Goal: Information Seeking & Learning: Learn about a topic

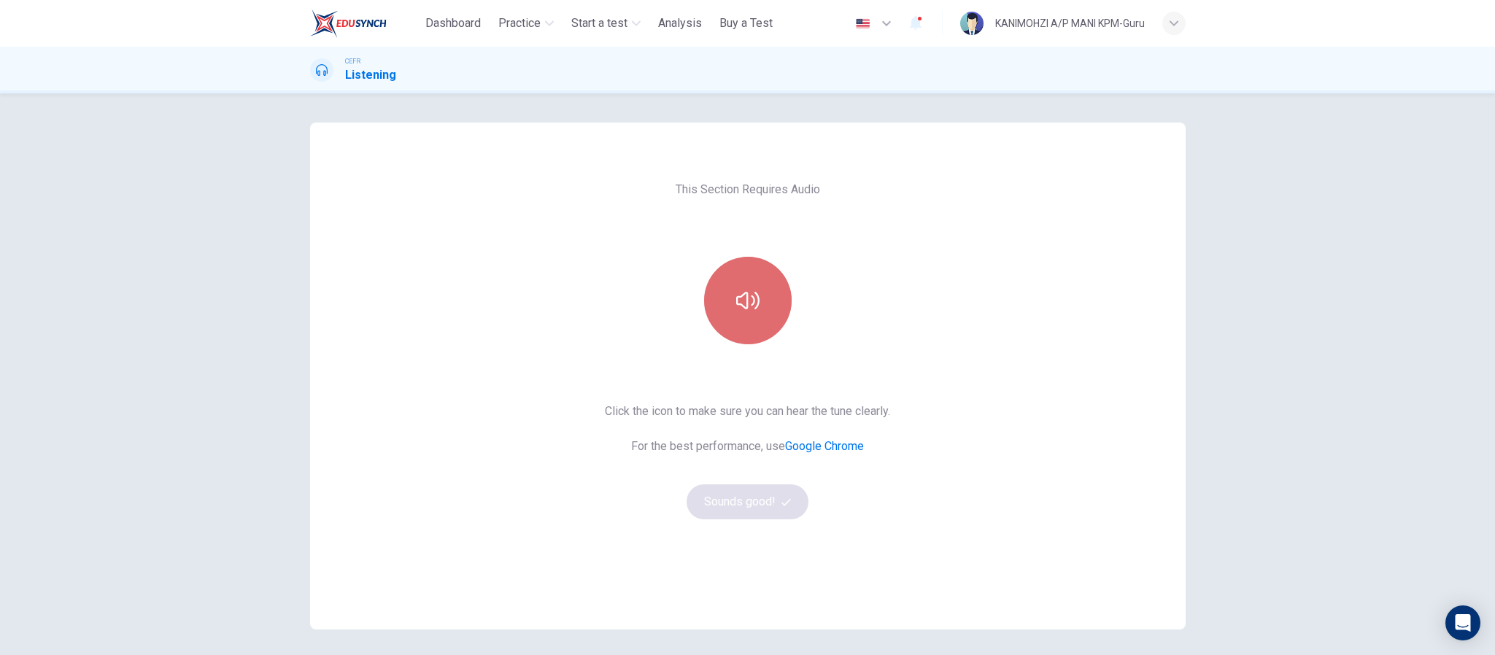
click at [749, 296] on icon "button" at bounding box center [747, 300] width 23 height 23
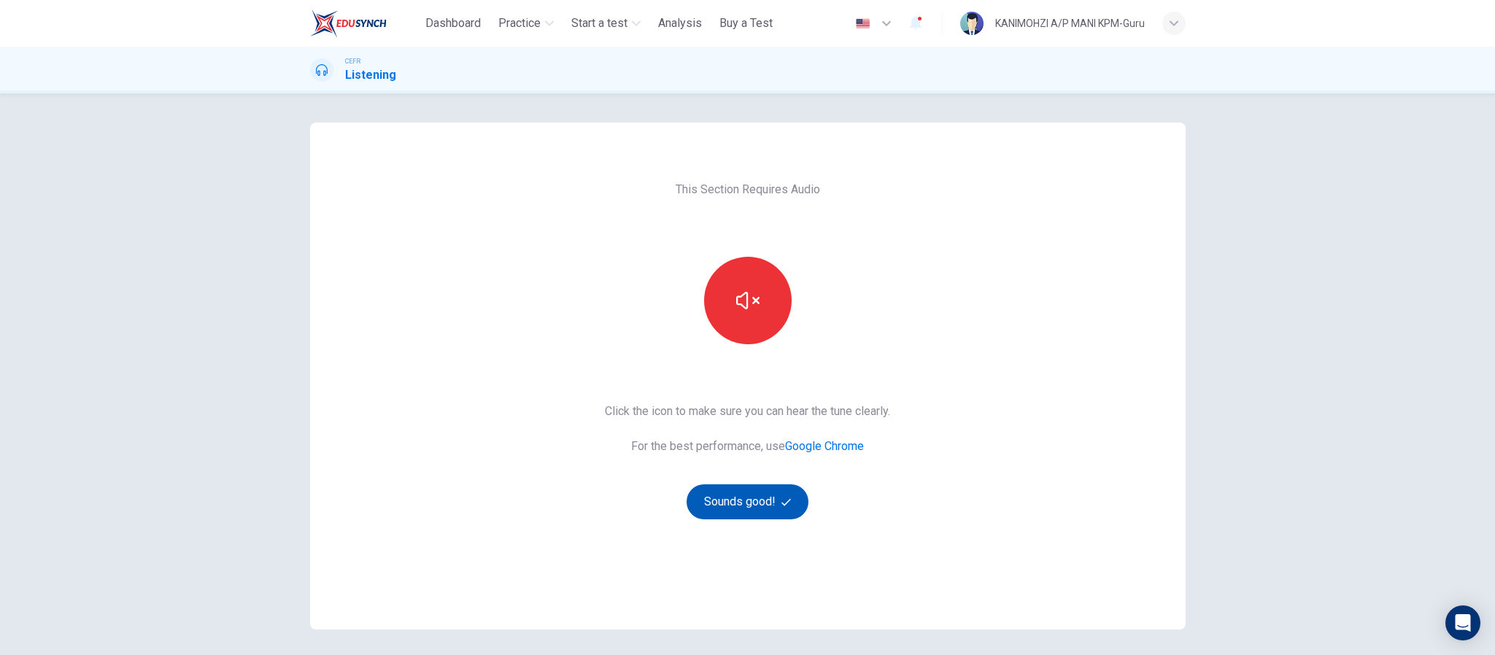
click at [781, 499] on icon "button" at bounding box center [785, 502] width 9 height 9
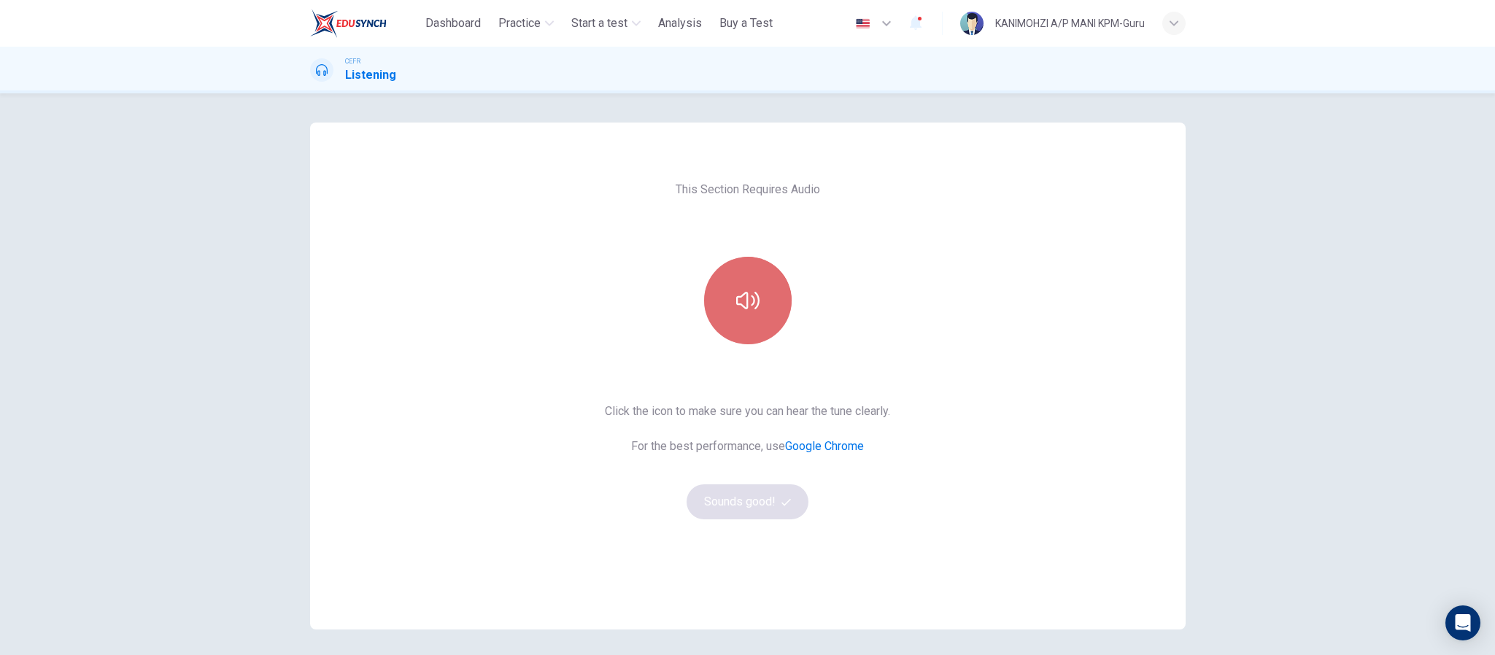
click at [720, 280] on button "button" at bounding box center [748, 301] width 88 height 88
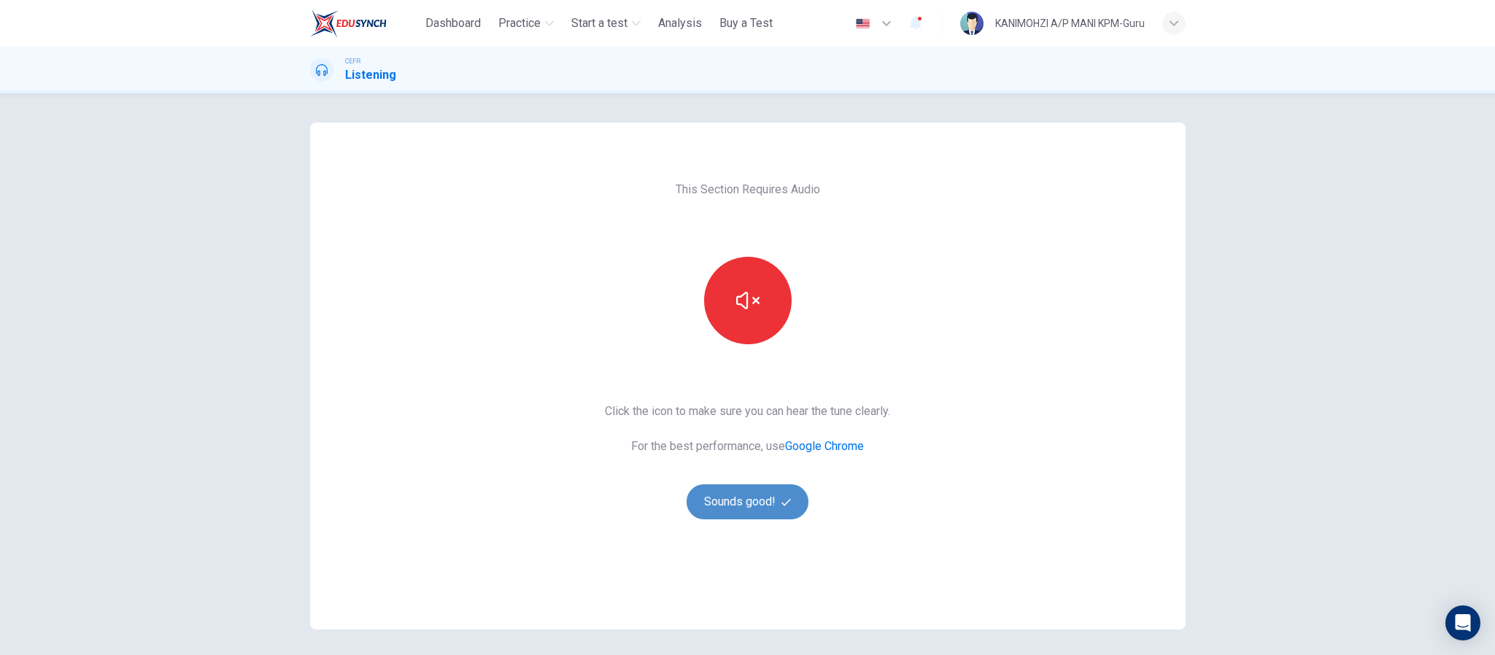
click at [753, 485] on button "Sounds good!" at bounding box center [748, 502] width 123 height 35
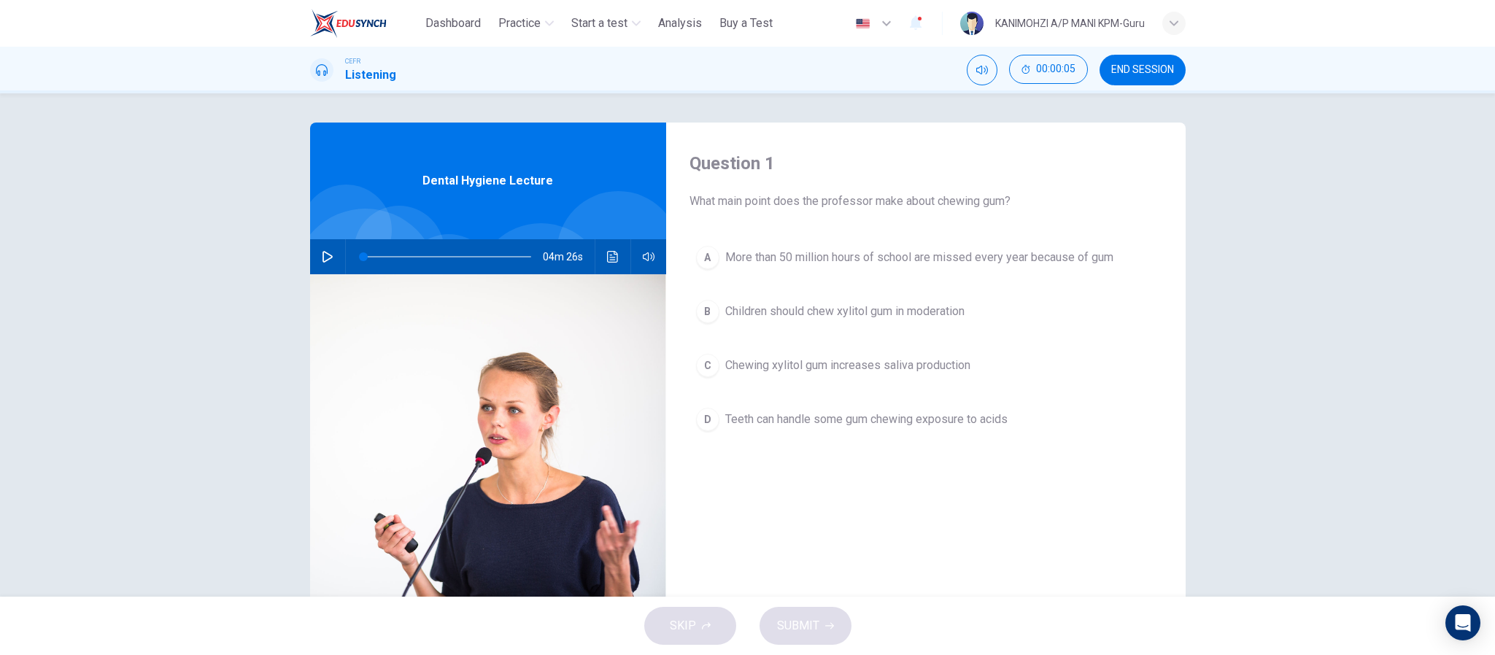
click at [322, 259] on icon "button" at bounding box center [328, 257] width 12 height 12
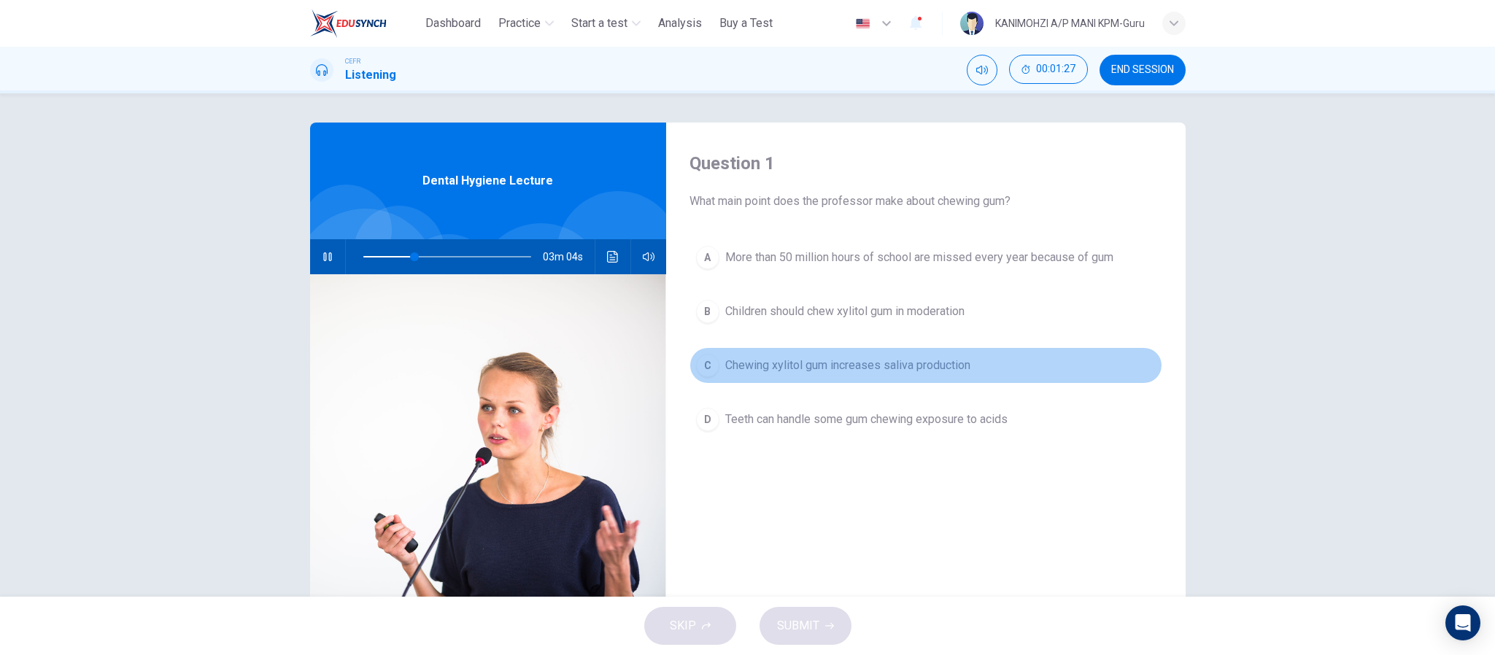
click at [725, 364] on span "Chewing xylitol gum increases saliva production" at bounding box center [847, 366] width 245 height 18
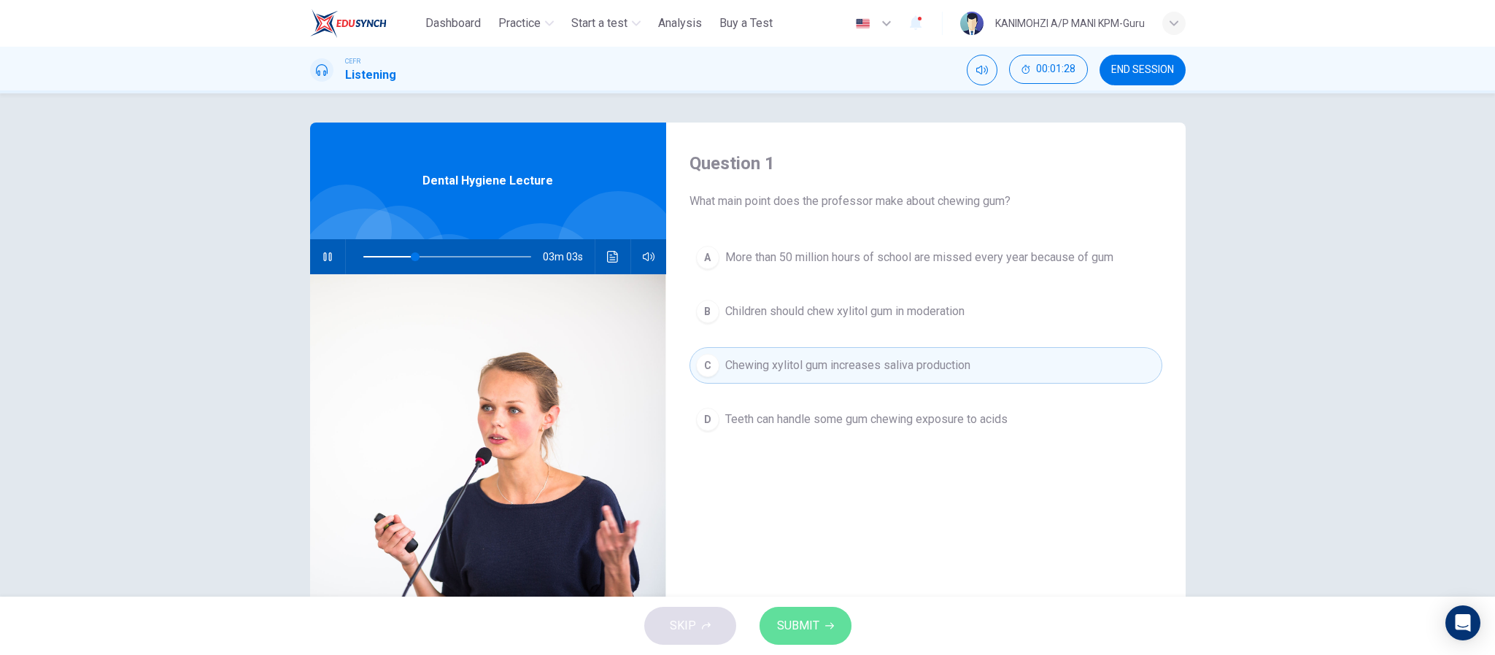
click at [791, 627] on span "SUBMIT" at bounding box center [798, 626] width 42 height 20
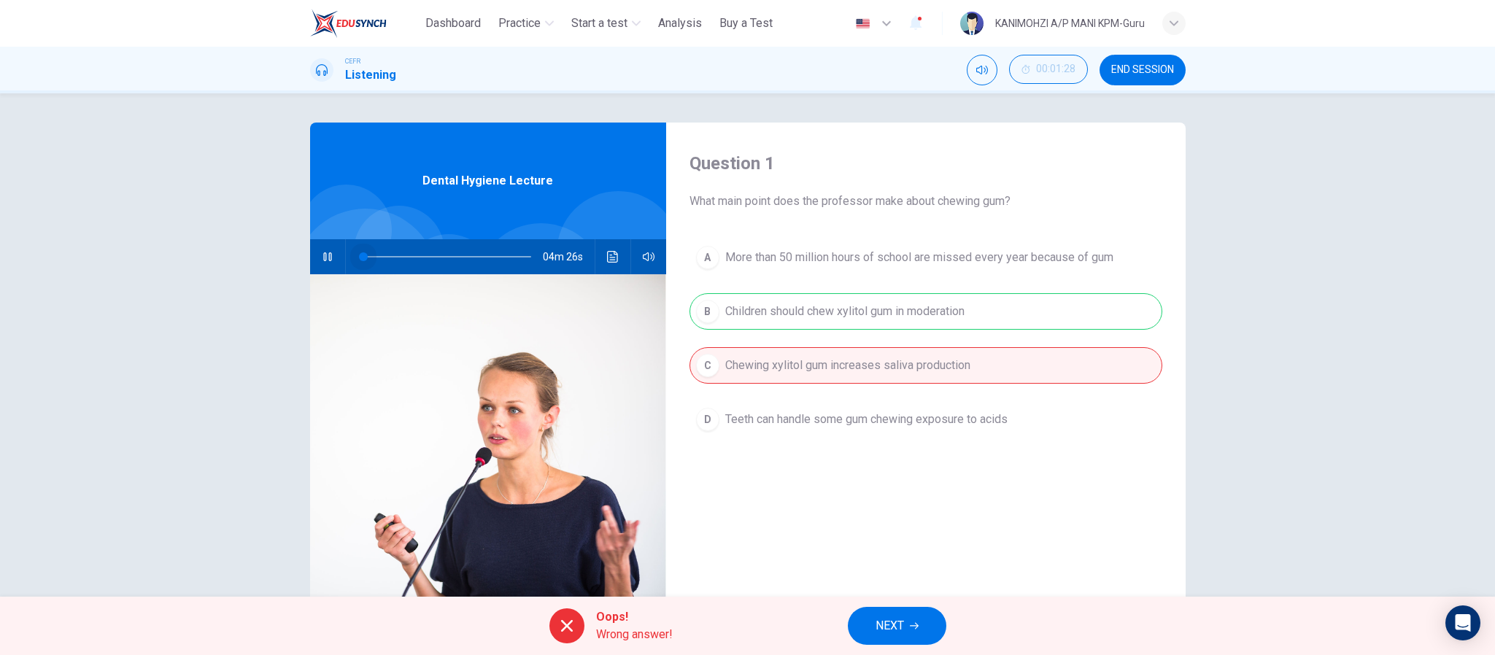
click at [363, 255] on span at bounding box center [447, 257] width 168 height 20
click at [892, 630] on span "NEXT" at bounding box center [890, 626] width 28 height 20
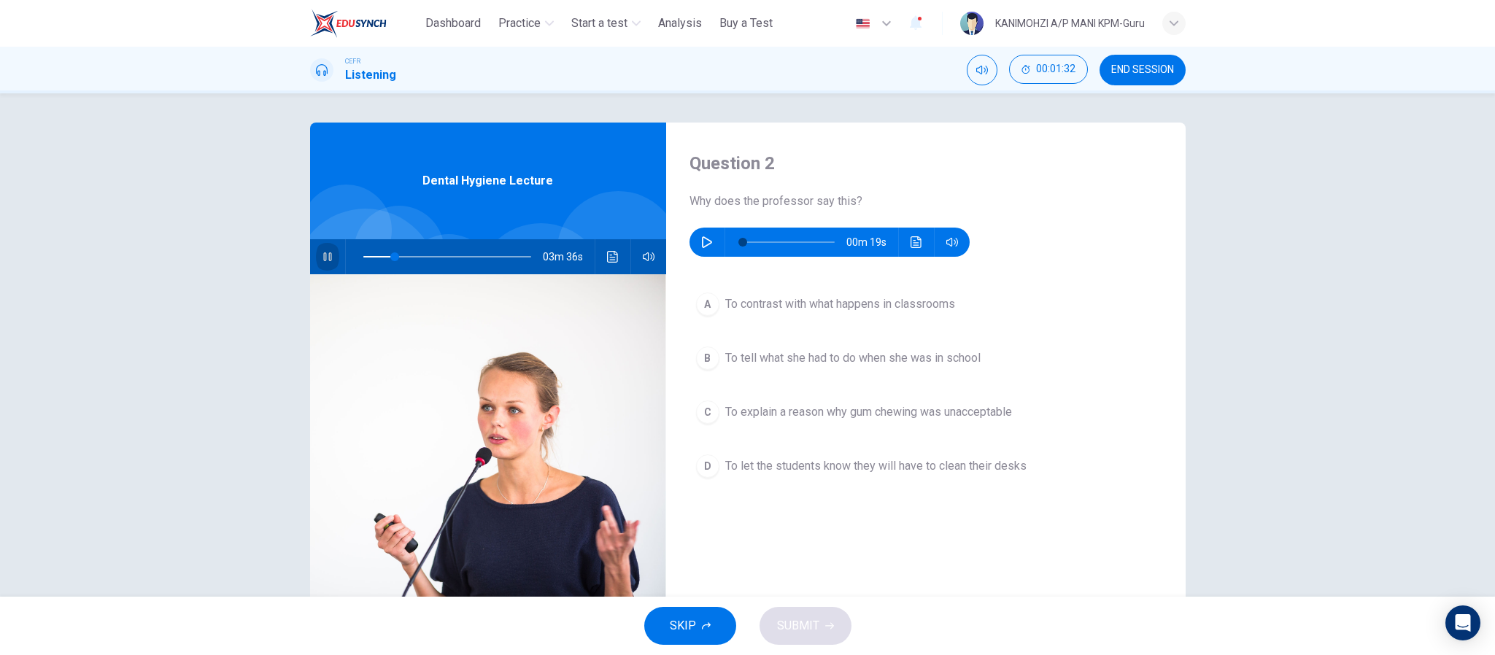
click at [323, 254] on icon "button" at bounding box center [327, 256] width 8 height 9
type input "**"
click at [702, 239] on icon "button" at bounding box center [707, 242] width 10 height 12
type input "**"
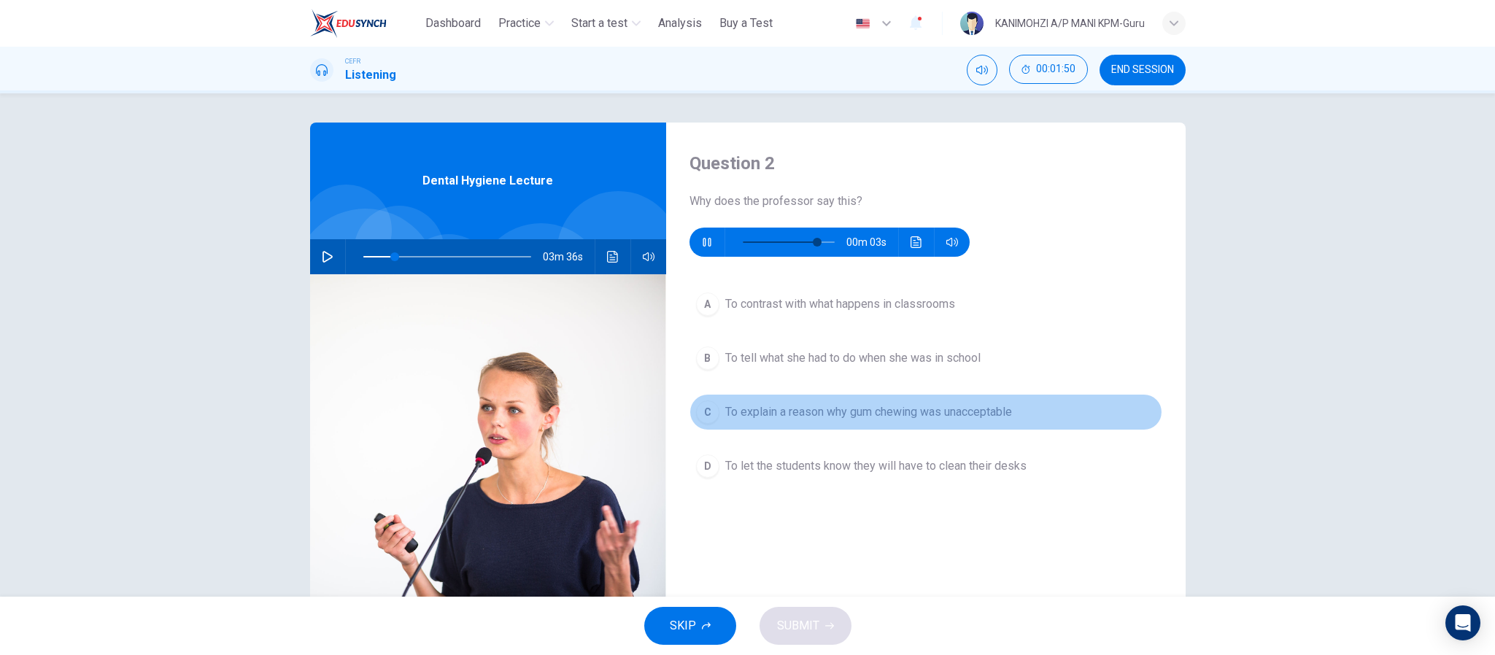
click at [812, 410] on span "To explain a reason why gum chewing was unacceptable" at bounding box center [868, 413] width 287 height 18
type input "**"
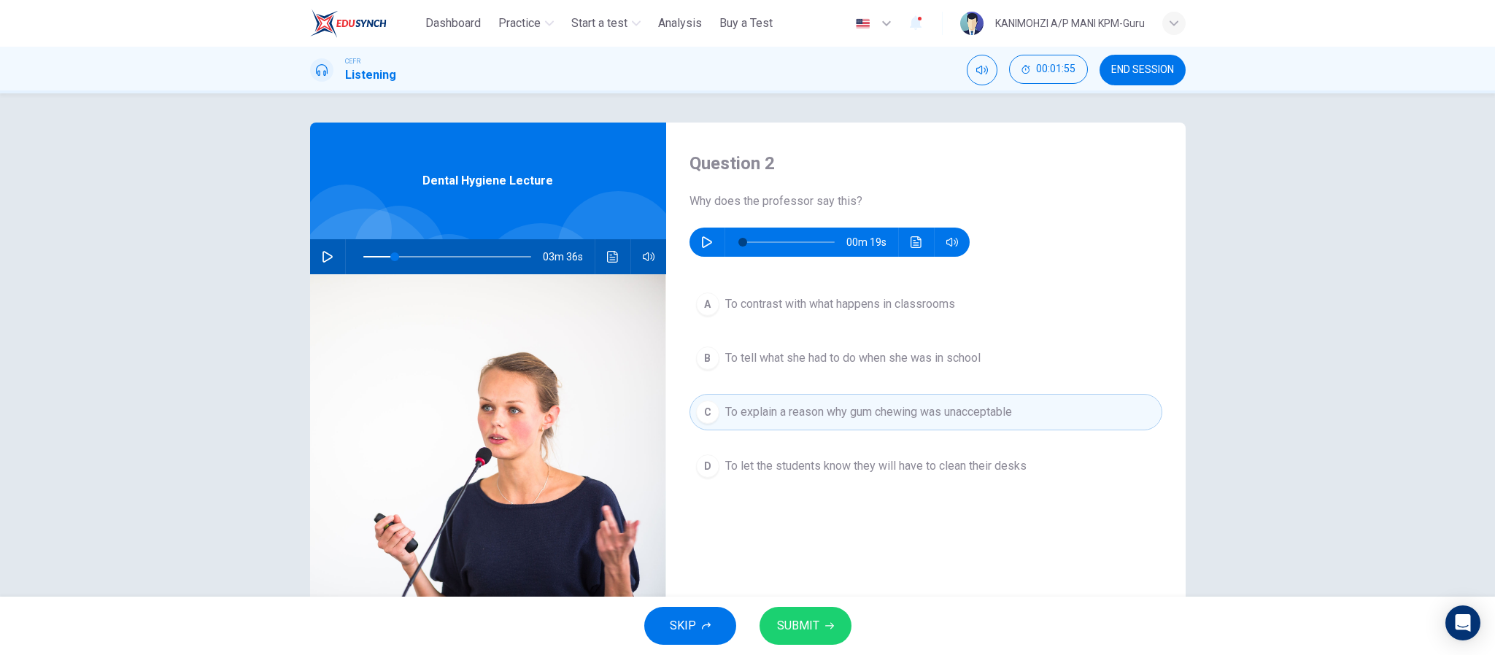
click at [699, 234] on button "button" at bounding box center [706, 242] width 23 height 29
type input "**"
click at [808, 637] on button "SUBMIT" at bounding box center [806, 626] width 92 height 38
type input "**"
type input "*"
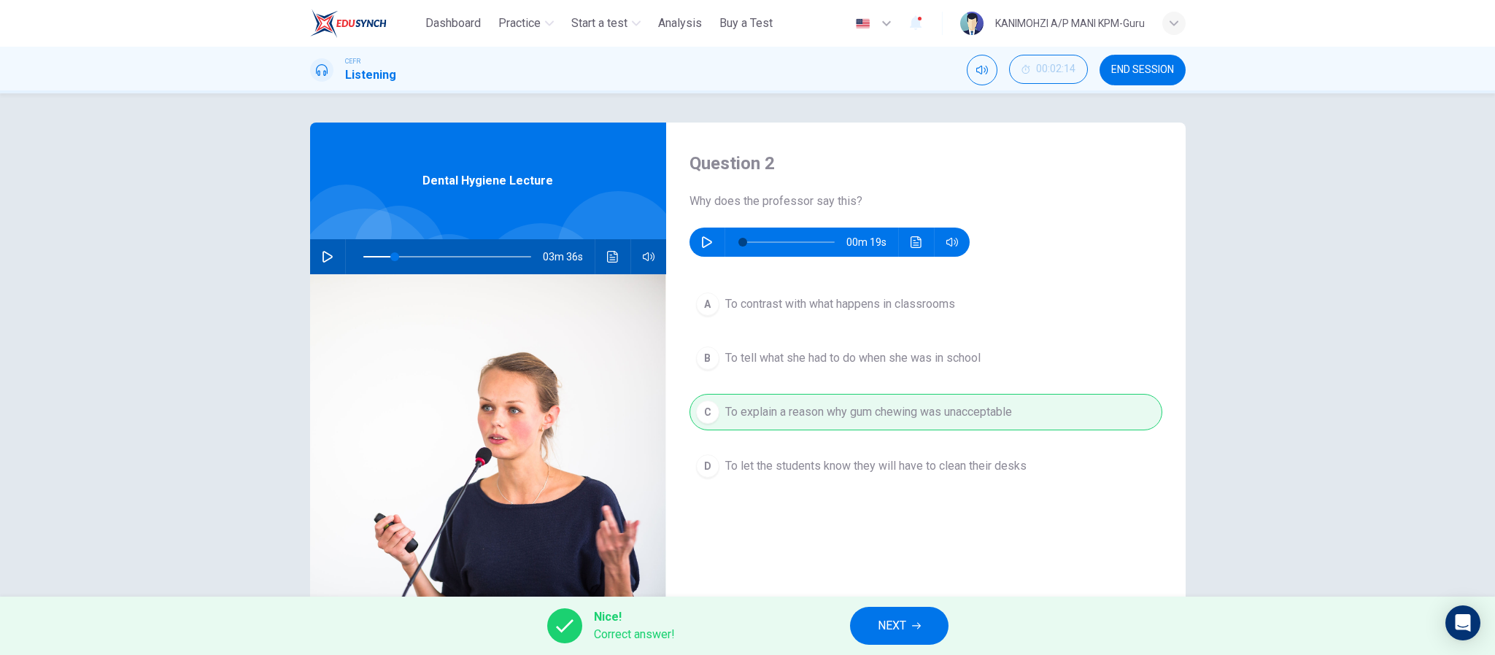
click at [869, 617] on button "NEXT" at bounding box center [899, 626] width 99 height 38
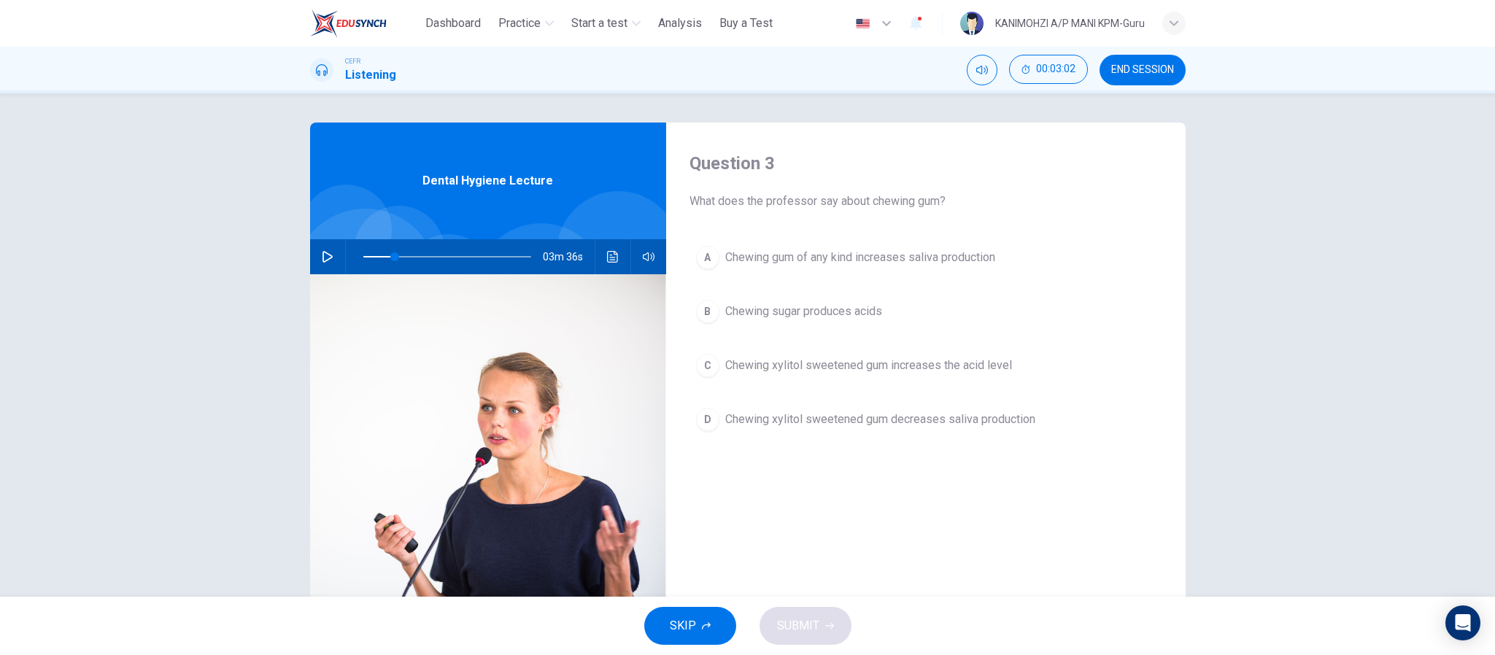
click at [351, 254] on div at bounding box center [444, 256] width 197 height 35
click at [366, 260] on span at bounding box center [447, 257] width 168 height 20
click at [371, 252] on span at bounding box center [371, 256] width 9 height 9
drag, startPoint x: 364, startPoint y: 252, endPoint x: 337, endPoint y: 255, distance: 27.2
click at [359, 255] on span at bounding box center [363, 256] width 9 height 9
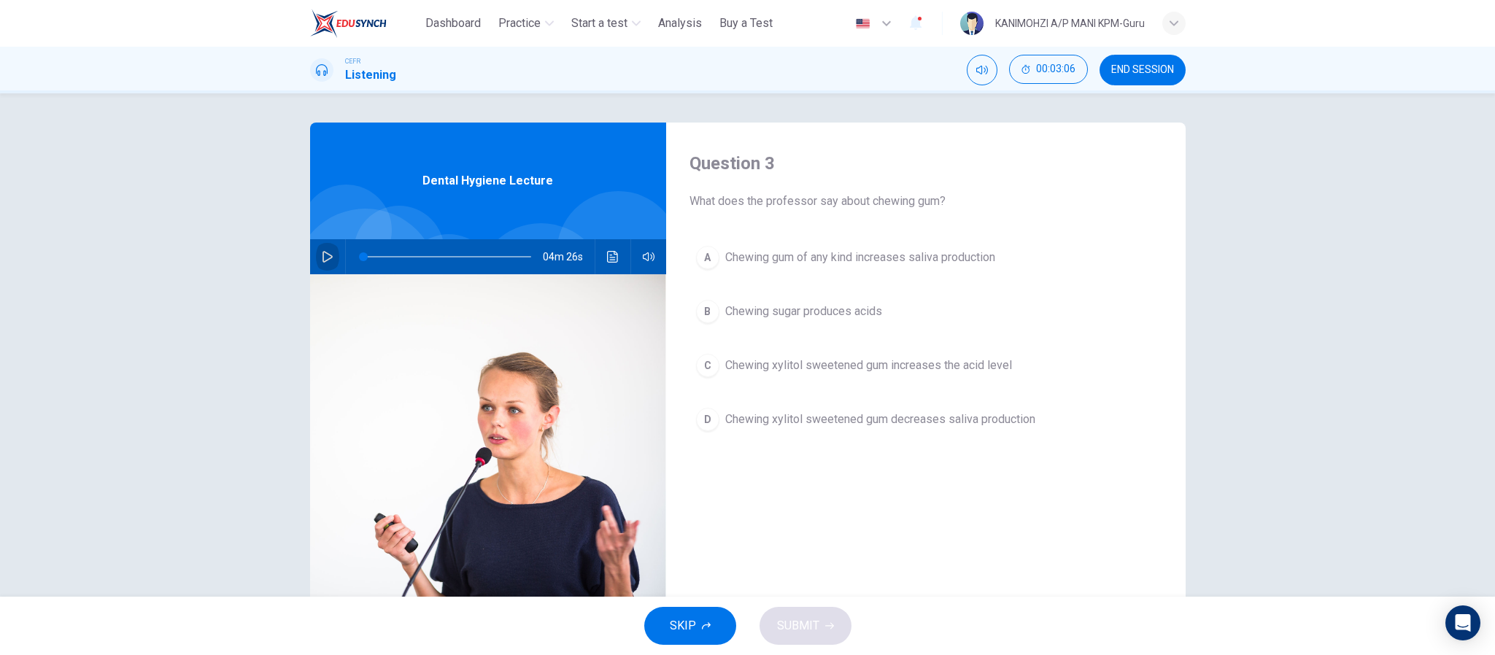
click at [322, 259] on icon "button" at bounding box center [328, 257] width 12 height 12
click at [316, 259] on button "button" at bounding box center [327, 256] width 23 height 35
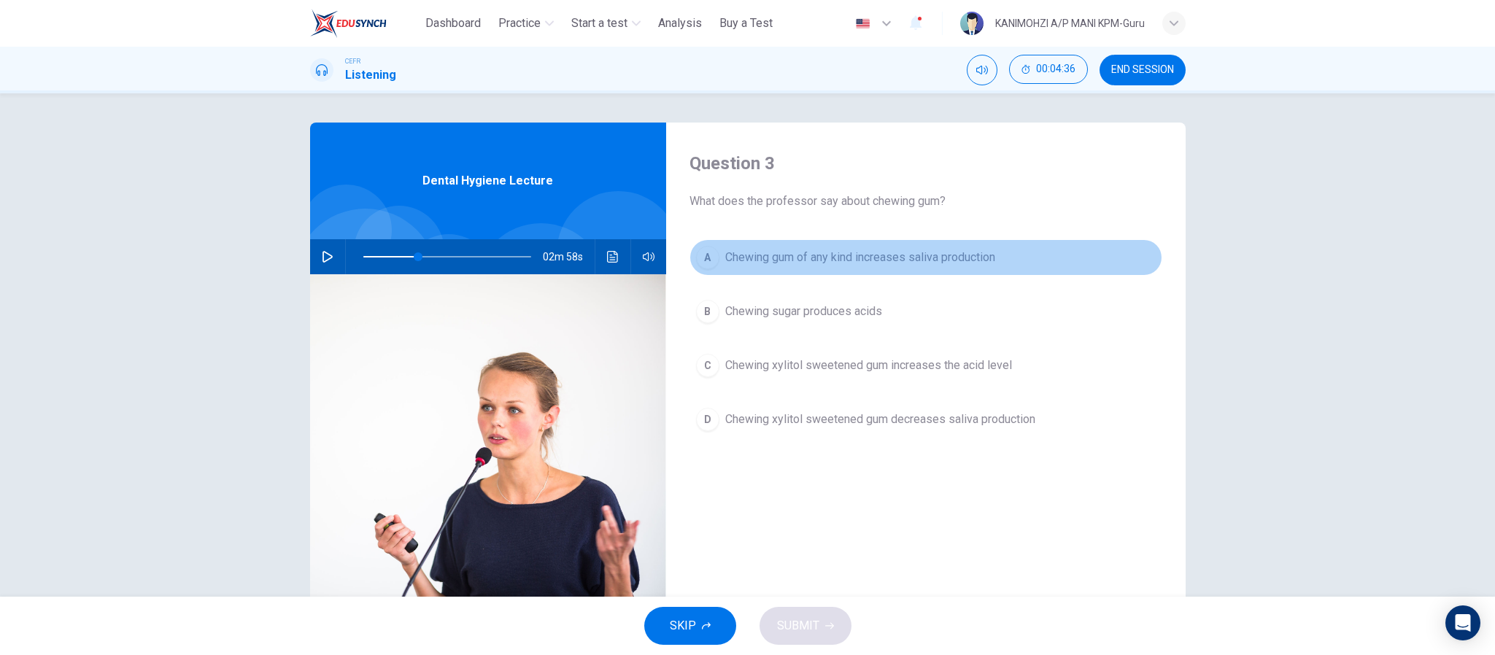
click at [727, 260] on span "Chewing gum of any kind increases saliva production" at bounding box center [860, 258] width 270 height 18
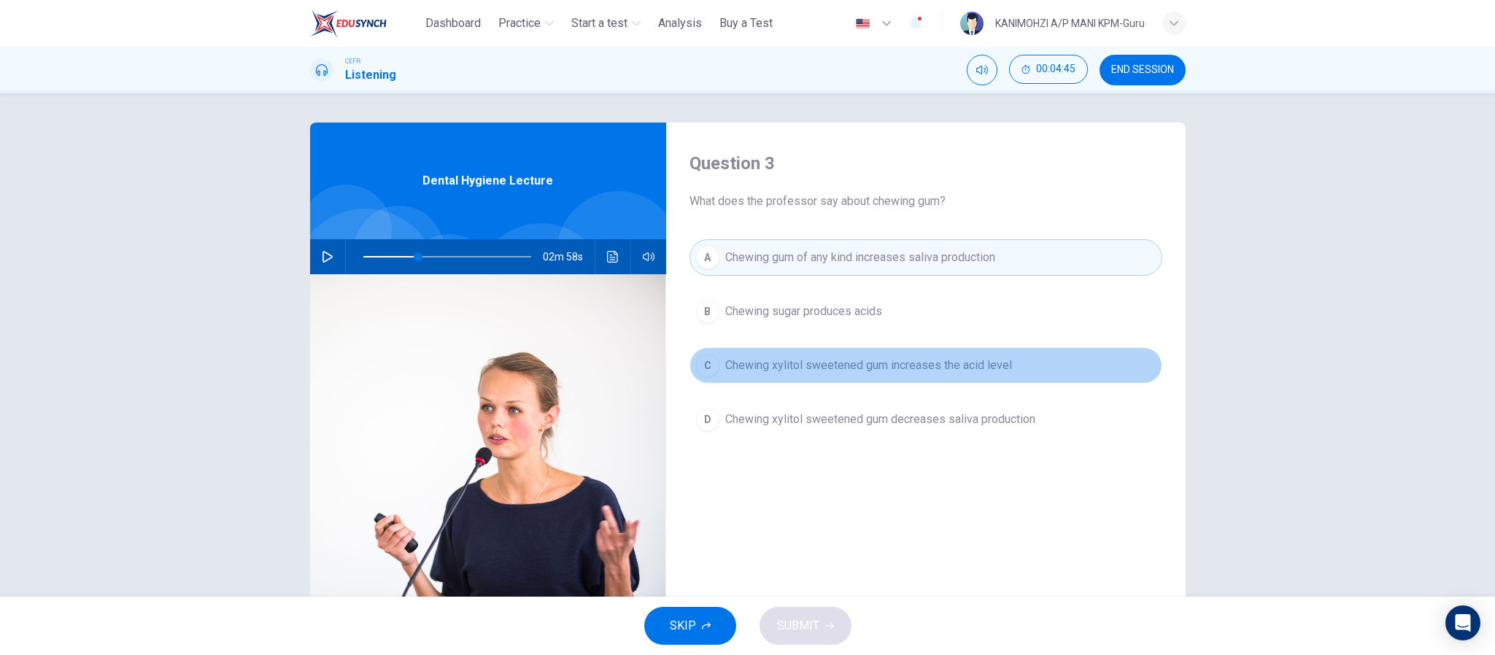
click at [767, 368] on span "Chewing xylitol sweetened gum increases the acid level" at bounding box center [868, 366] width 287 height 18
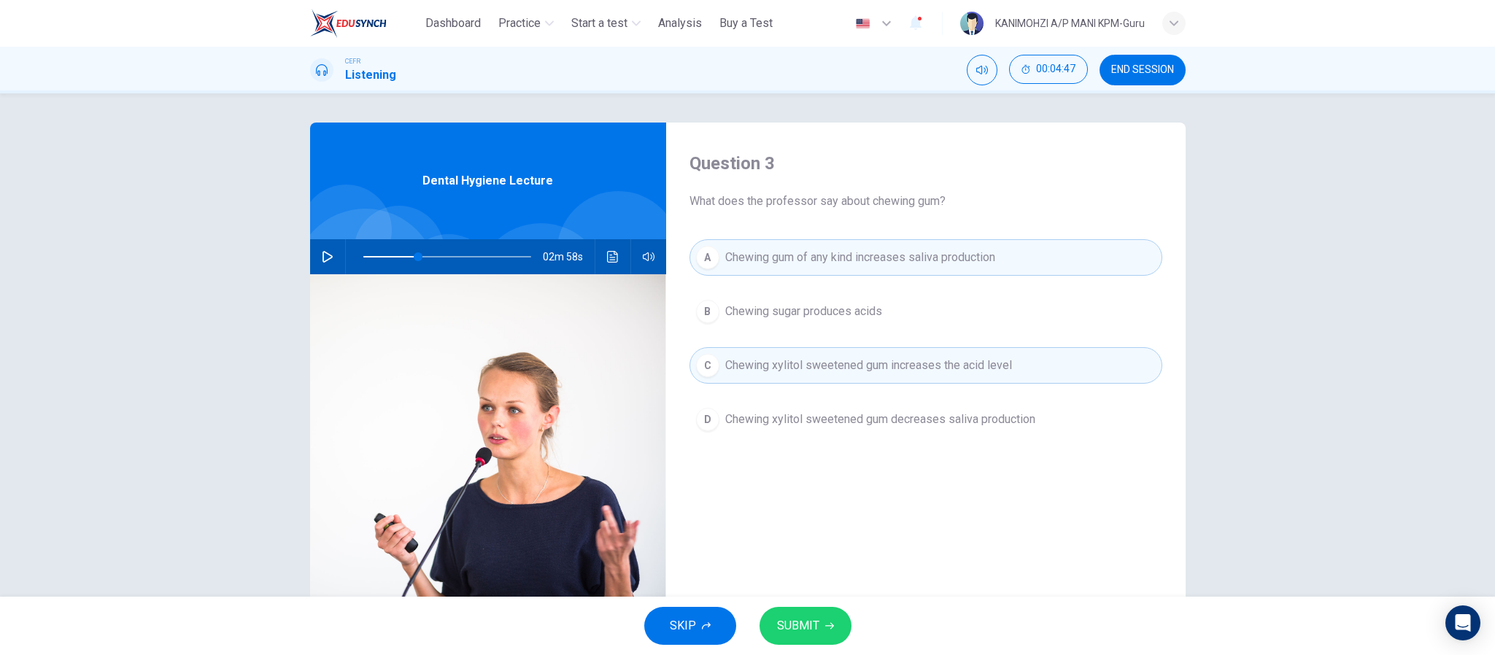
click at [808, 619] on span "SUBMIT" at bounding box center [798, 626] width 42 height 20
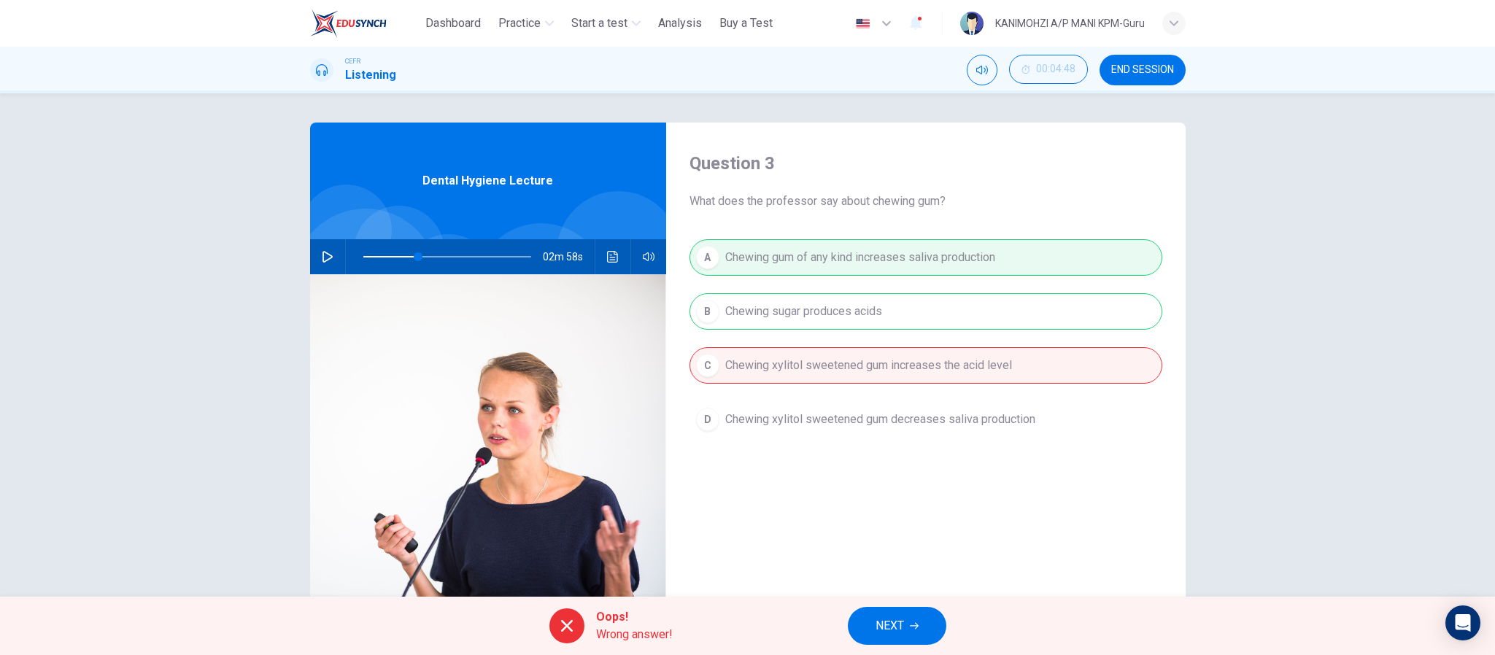
click at [887, 638] on button "NEXT" at bounding box center [897, 626] width 99 height 38
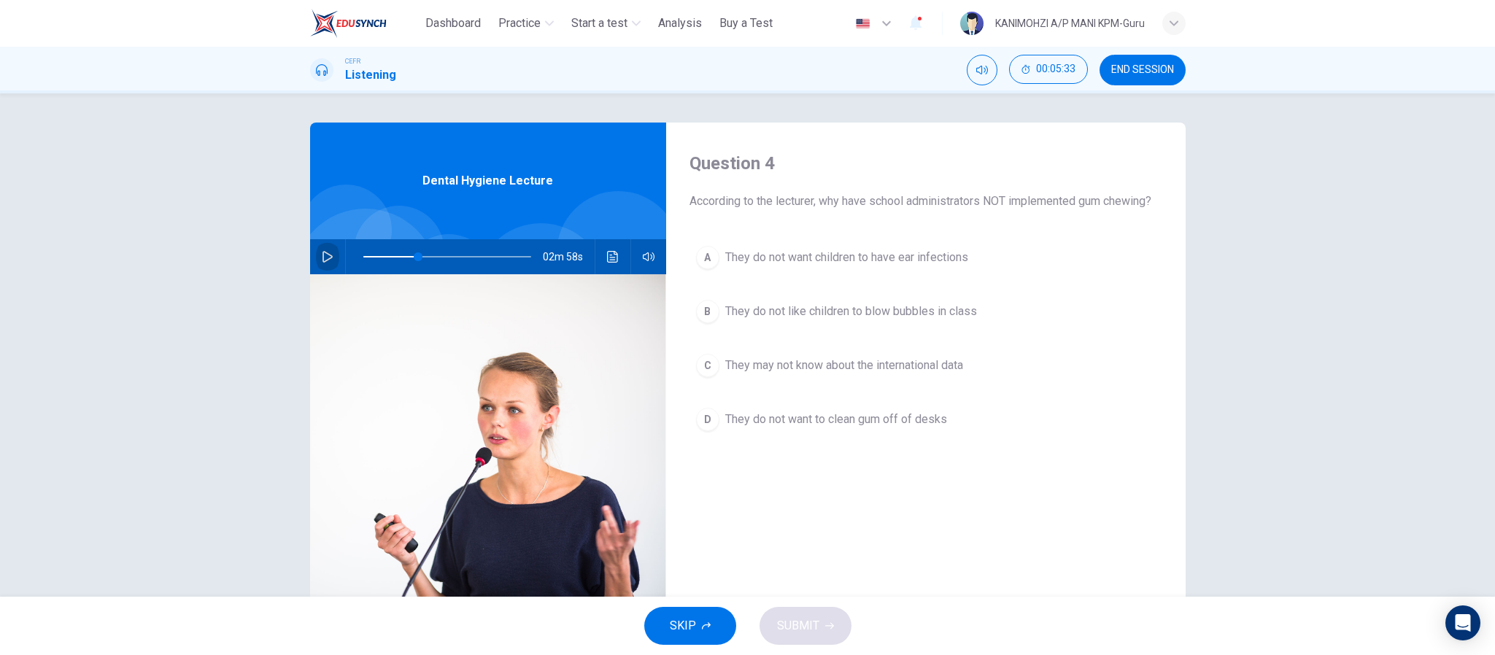
click at [325, 250] on button "button" at bounding box center [327, 256] width 23 height 35
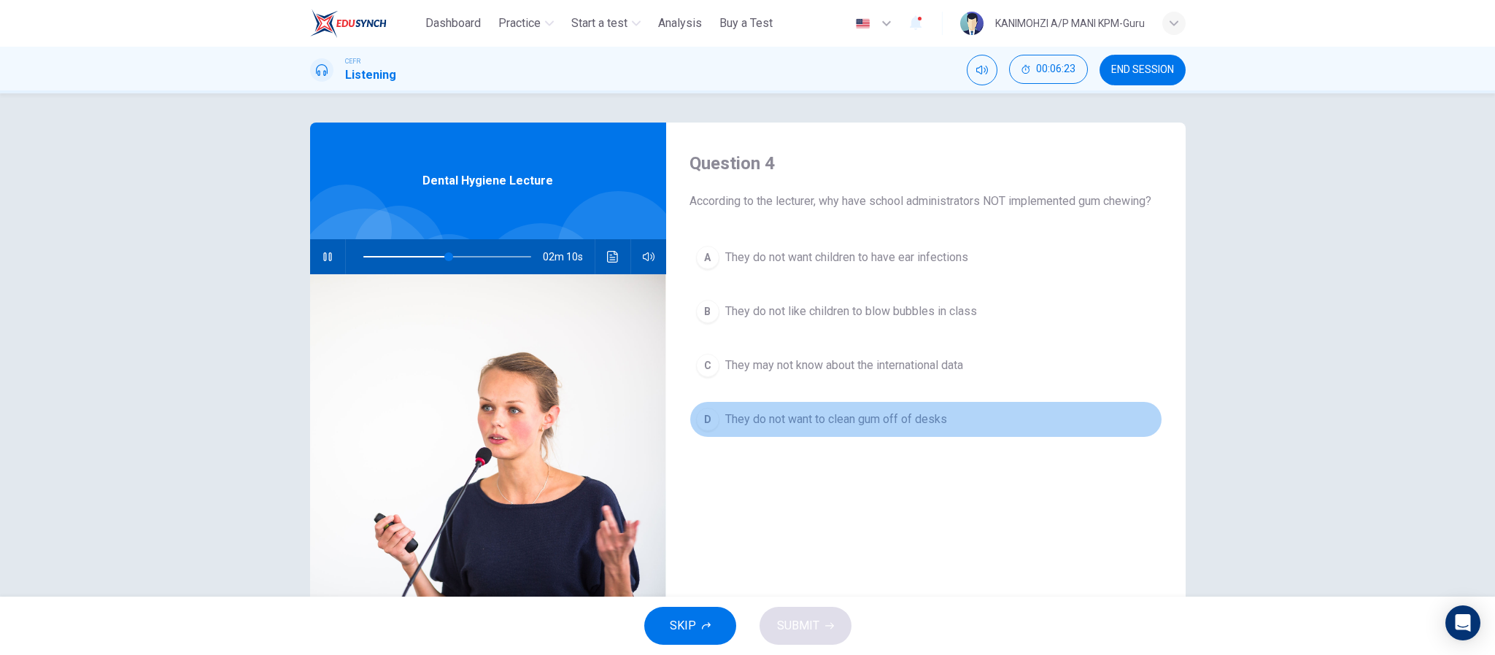
click at [703, 431] on div "D" at bounding box center [707, 419] width 23 height 23
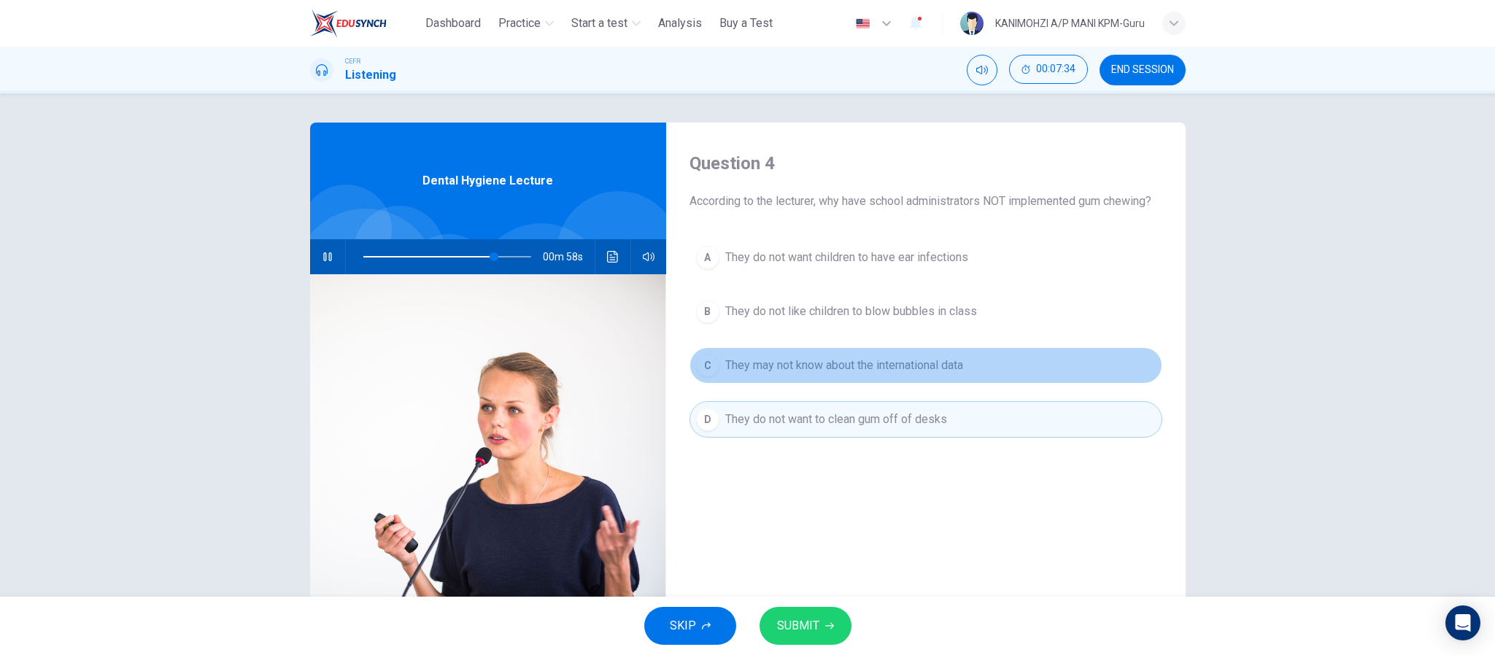
click at [775, 368] on span "They may not know about the international data" at bounding box center [844, 366] width 238 height 18
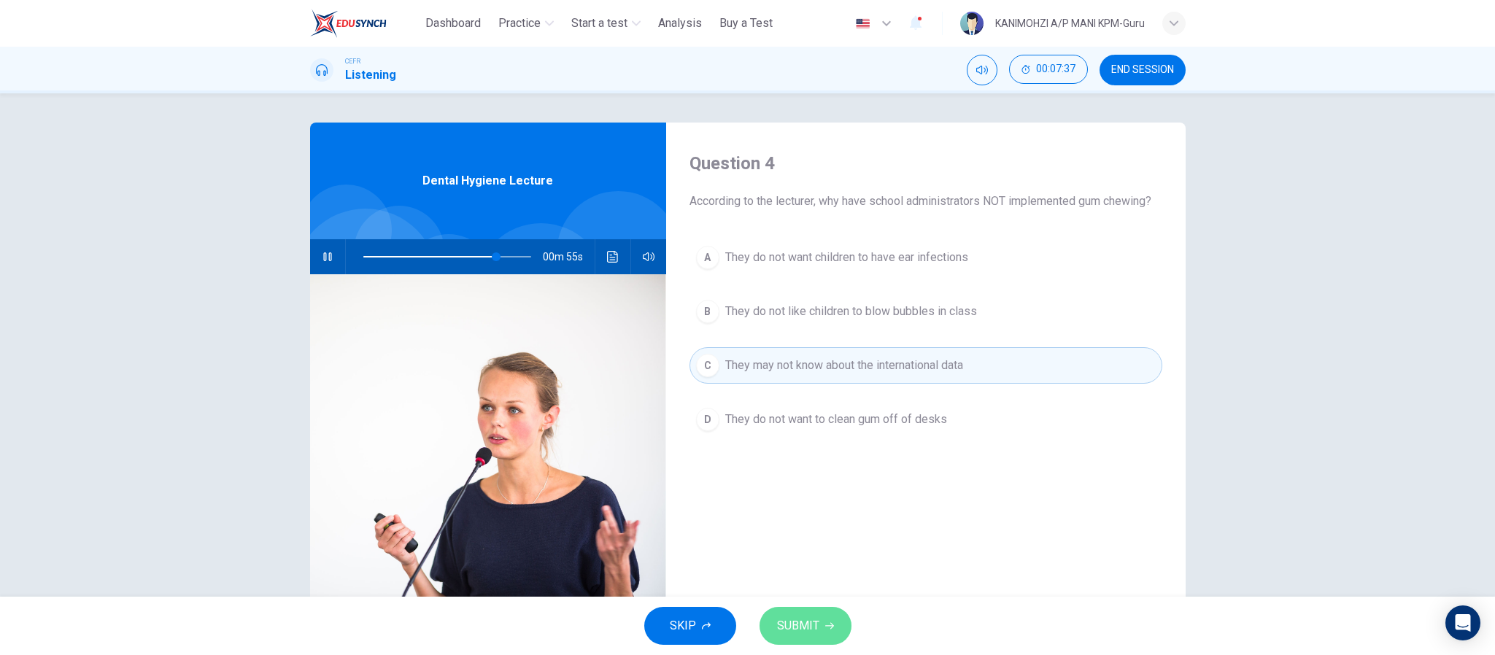
click at [789, 638] on button "SUBMIT" at bounding box center [806, 626] width 92 height 38
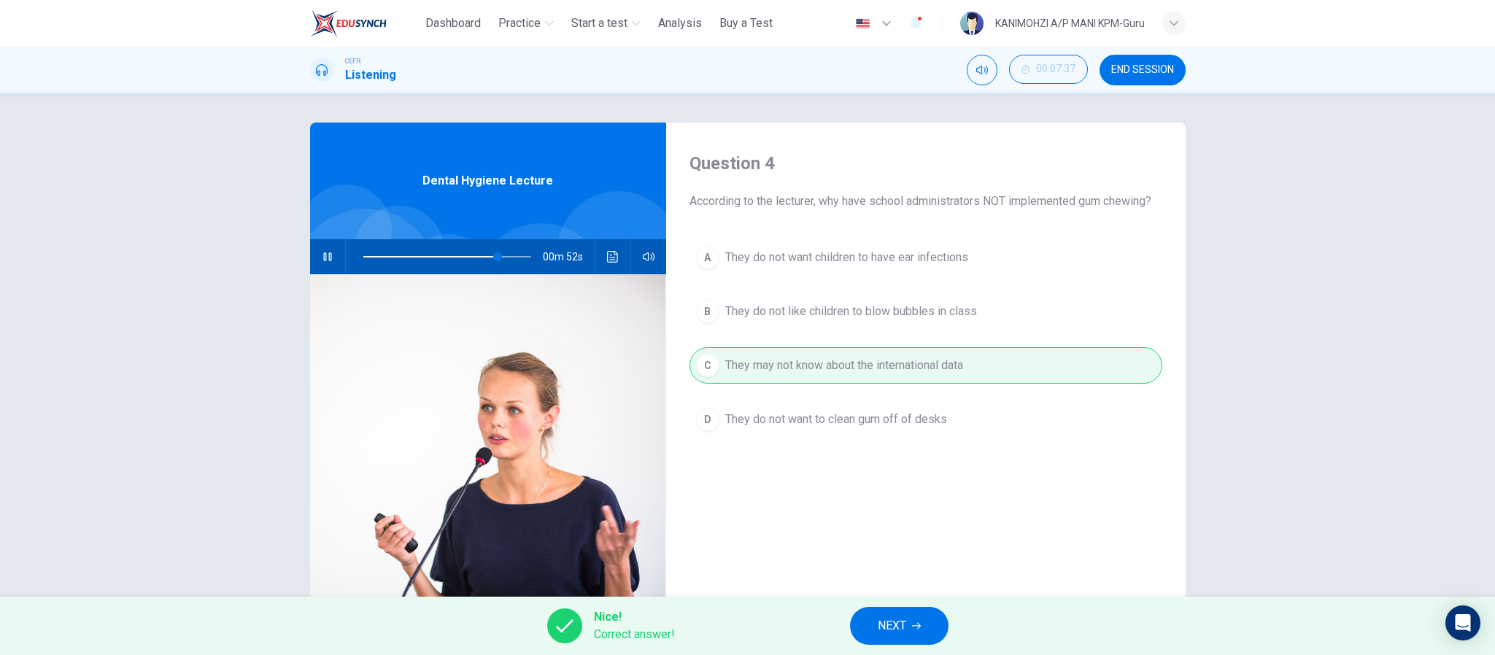
click at [907, 626] on button "NEXT" at bounding box center [899, 626] width 99 height 38
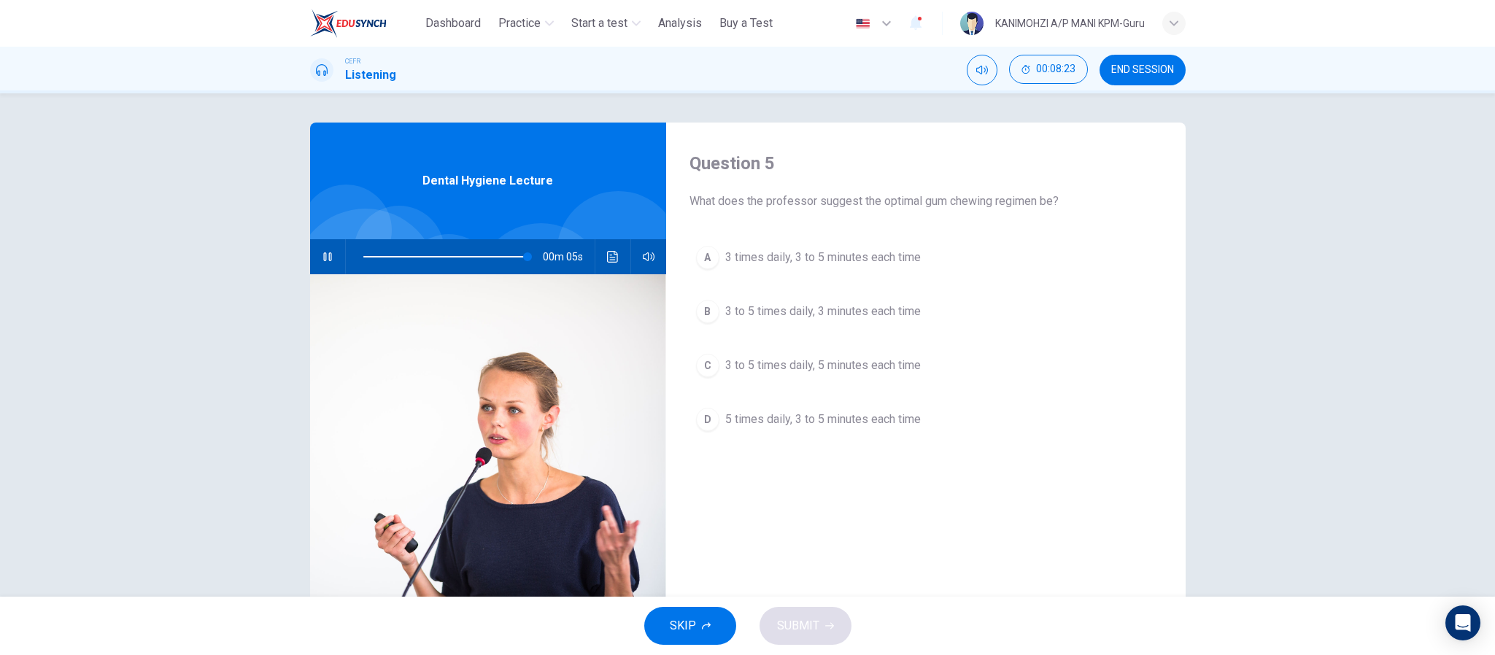
click at [837, 374] on span "3 to 5 times daily, 5 minutes each time" at bounding box center [823, 366] width 196 height 18
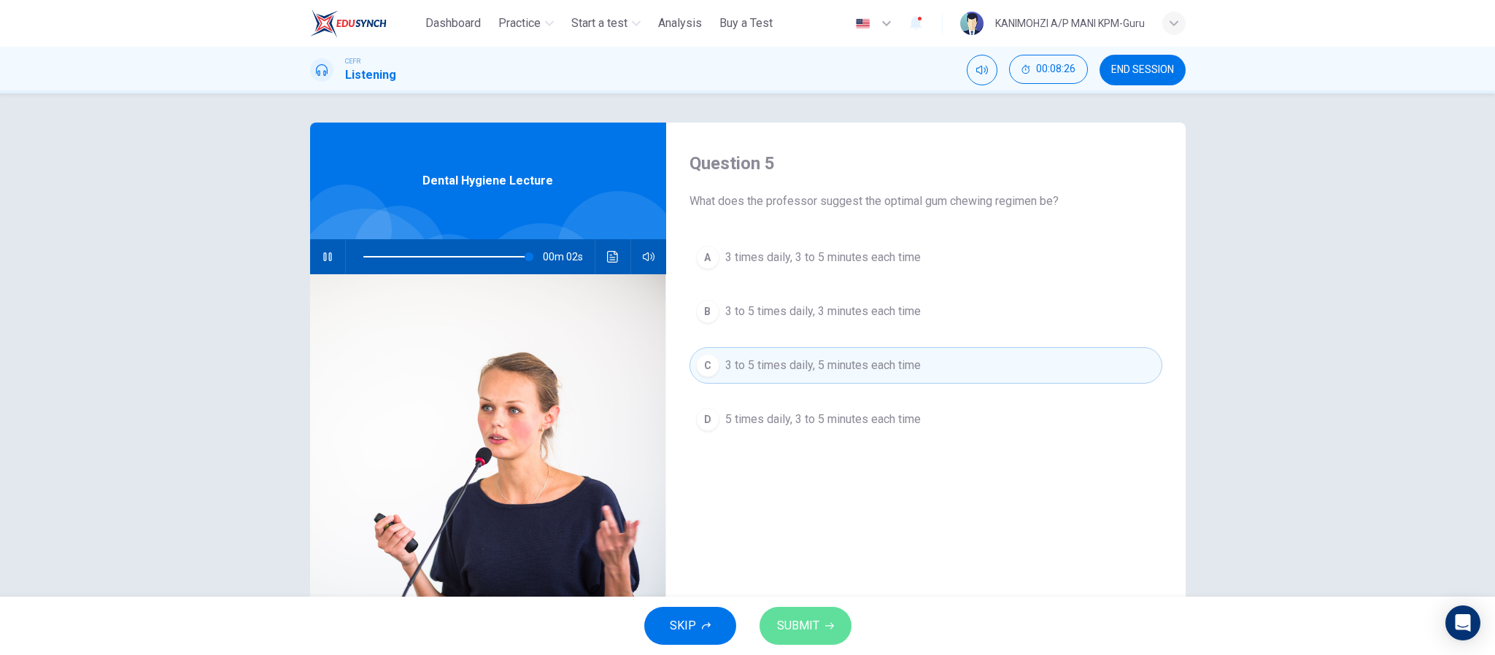
click at [812, 615] on button "SUBMIT" at bounding box center [806, 626] width 92 height 38
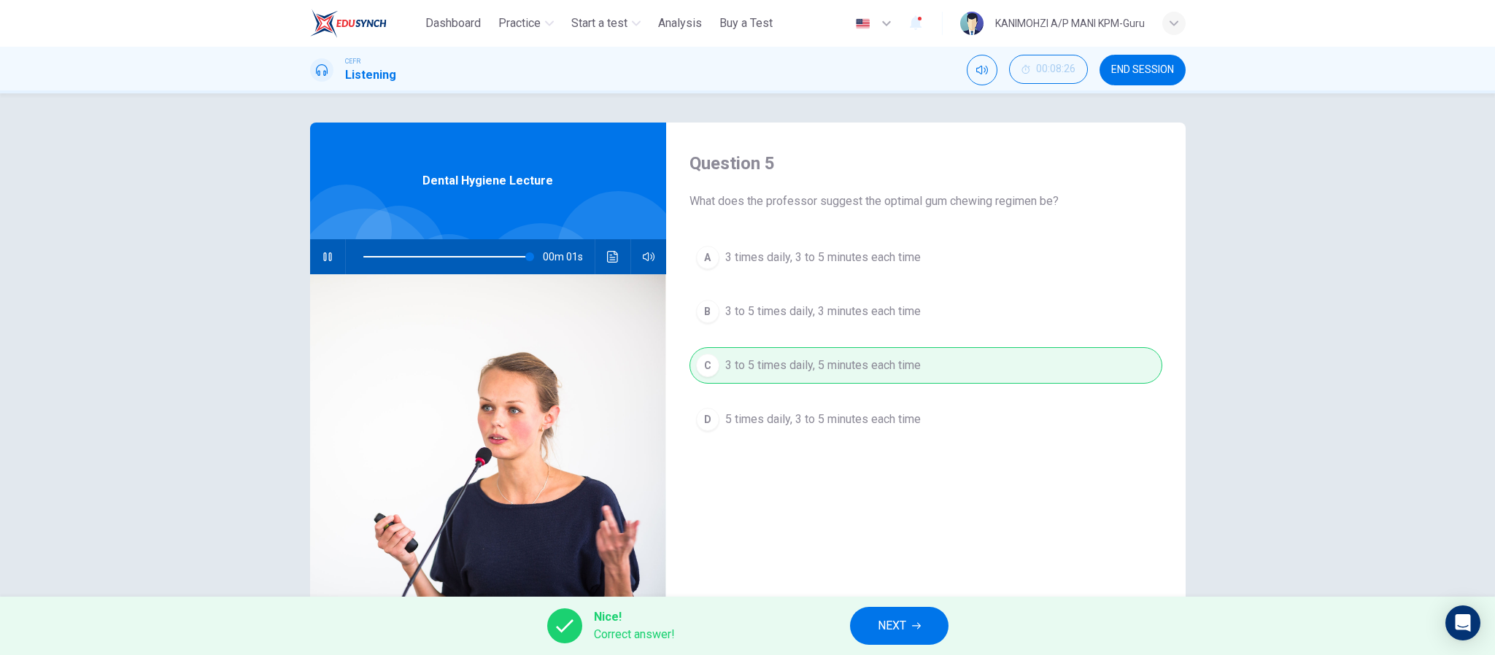
type input "***"
click at [879, 619] on span "NEXT" at bounding box center [892, 626] width 28 height 20
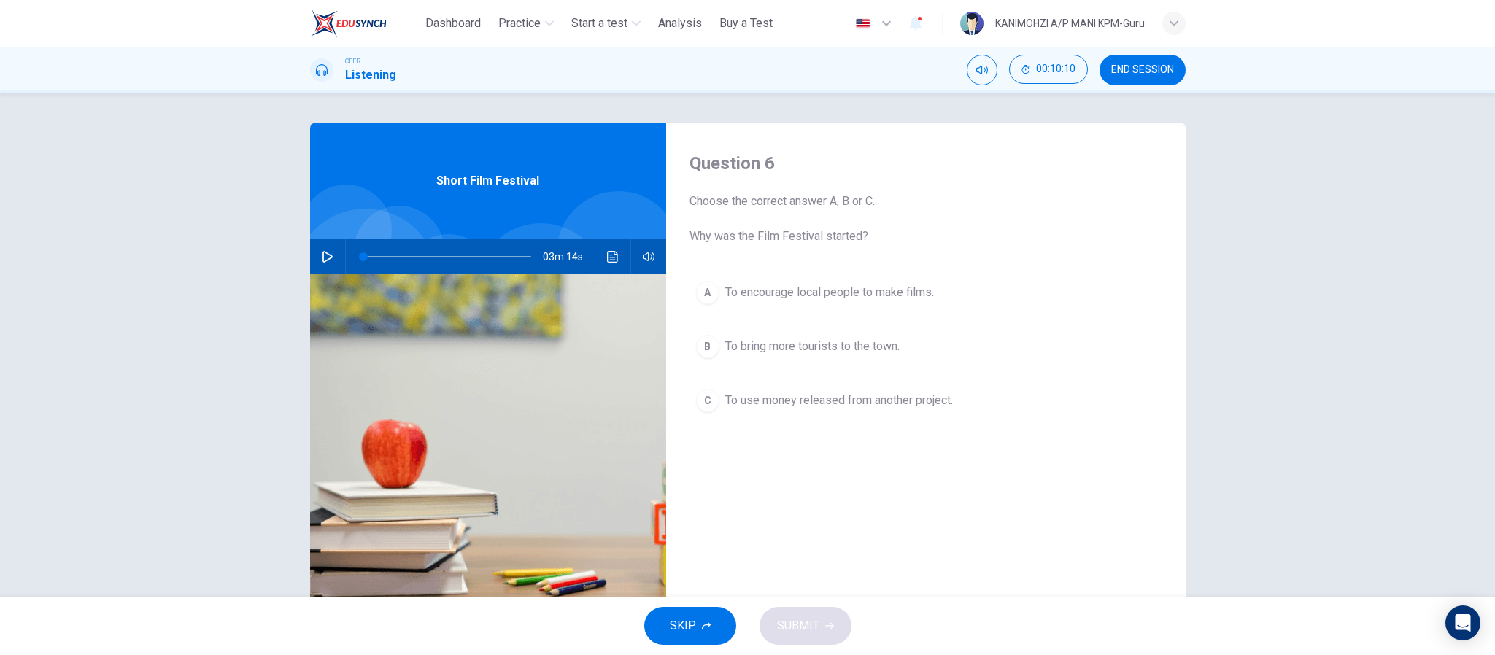
click at [324, 259] on icon "button" at bounding box center [328, 257] width 12 height 12
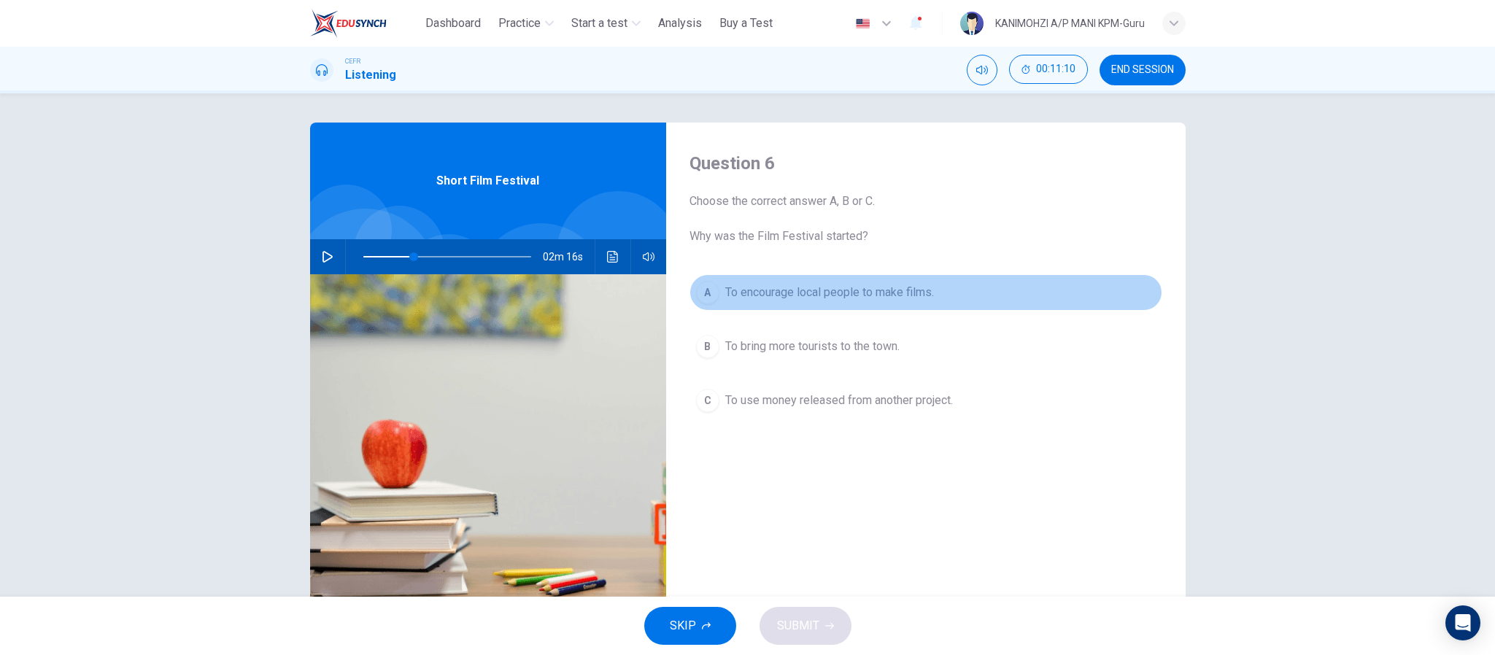
click at [852, 294] on span "To encourage local people to make films." at bounding box center [829, 293] width 209 height 18
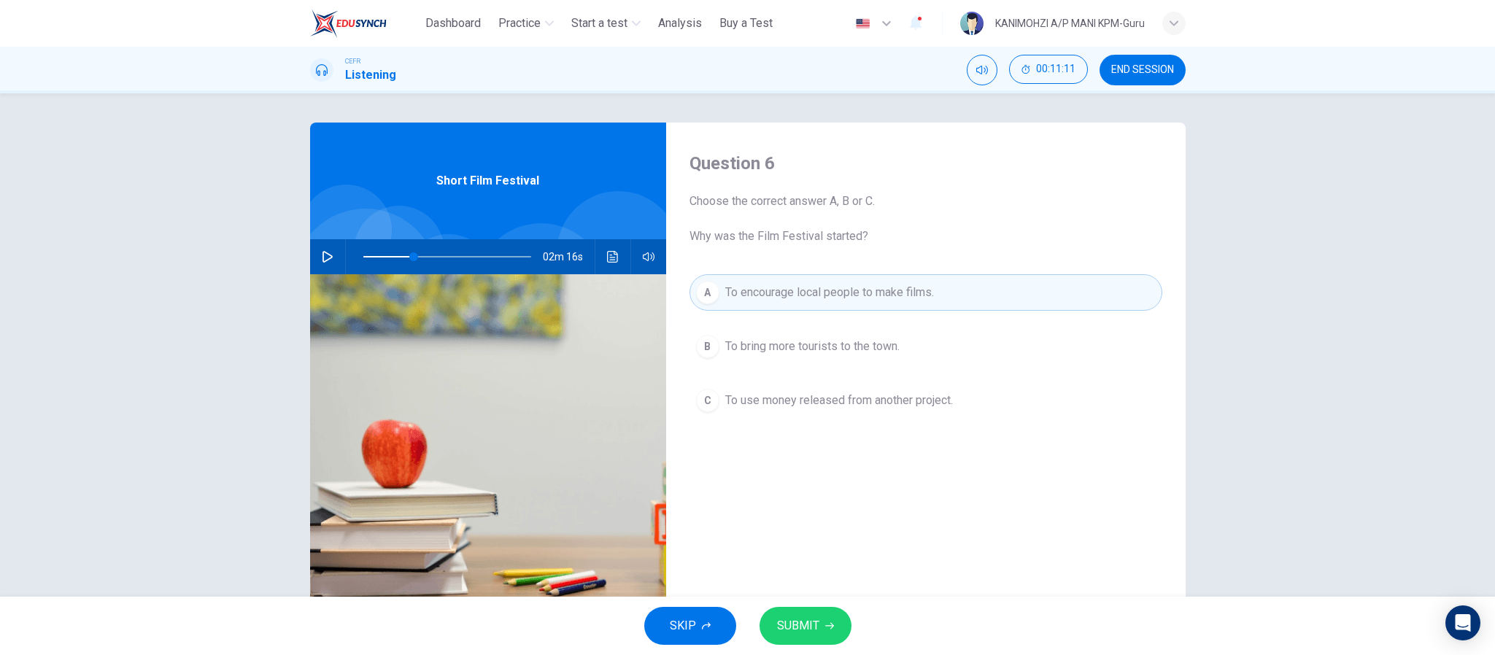
click at [810, 633] on span "SUBMIT" at bounding box center [798, 626] width 42 height 20
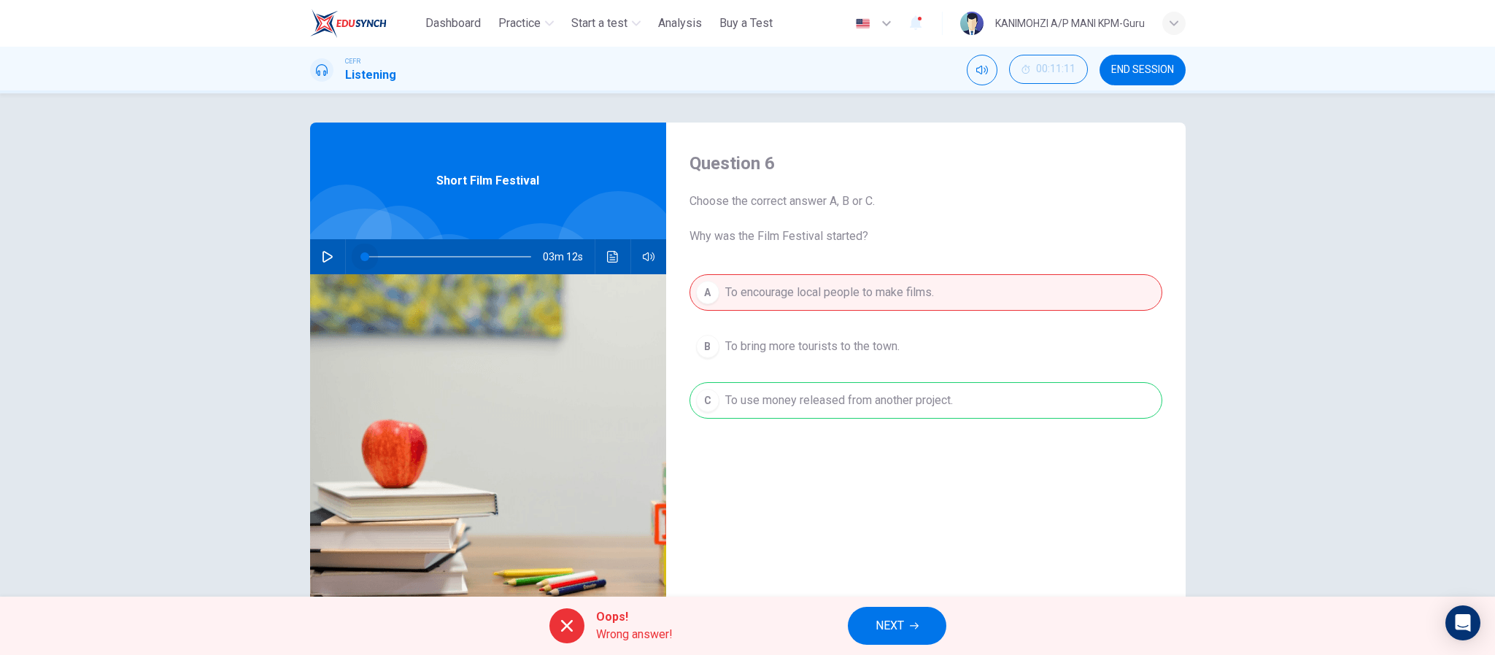
click at [363, 256] on span at bounding box center [447, 257] width 168 height 20
click at [316, 254] on button "button" at bounding box center [327, 256] width 23 height 35
click at [876, 630] on span "NEXT" at bounding box center [890, 626] width 28 height 20
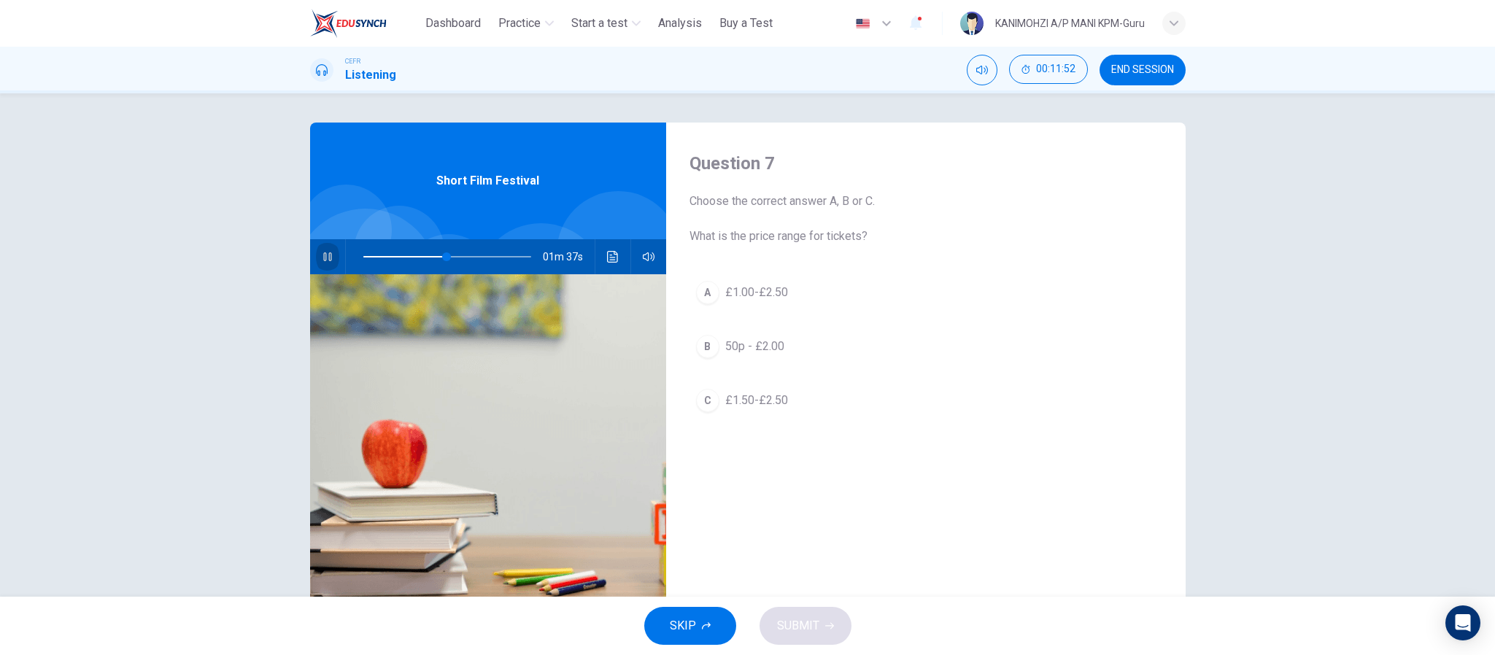
click at [323, 258] on icon "button" at bounding box center [327, 256] width 8 height 9
click at [418, 254] on span at bounding box center [447, 257] width 168 height 20
click at [328, 257] on button "button" at bounding box center [327, 256] width 23 height 35
click at [433, 254] on span at bounding box center [437, 256] width 9 height 9
click at [725, 401] on span "£1.50-£2.50" at bounding box center [756, 401] width 63 height 18
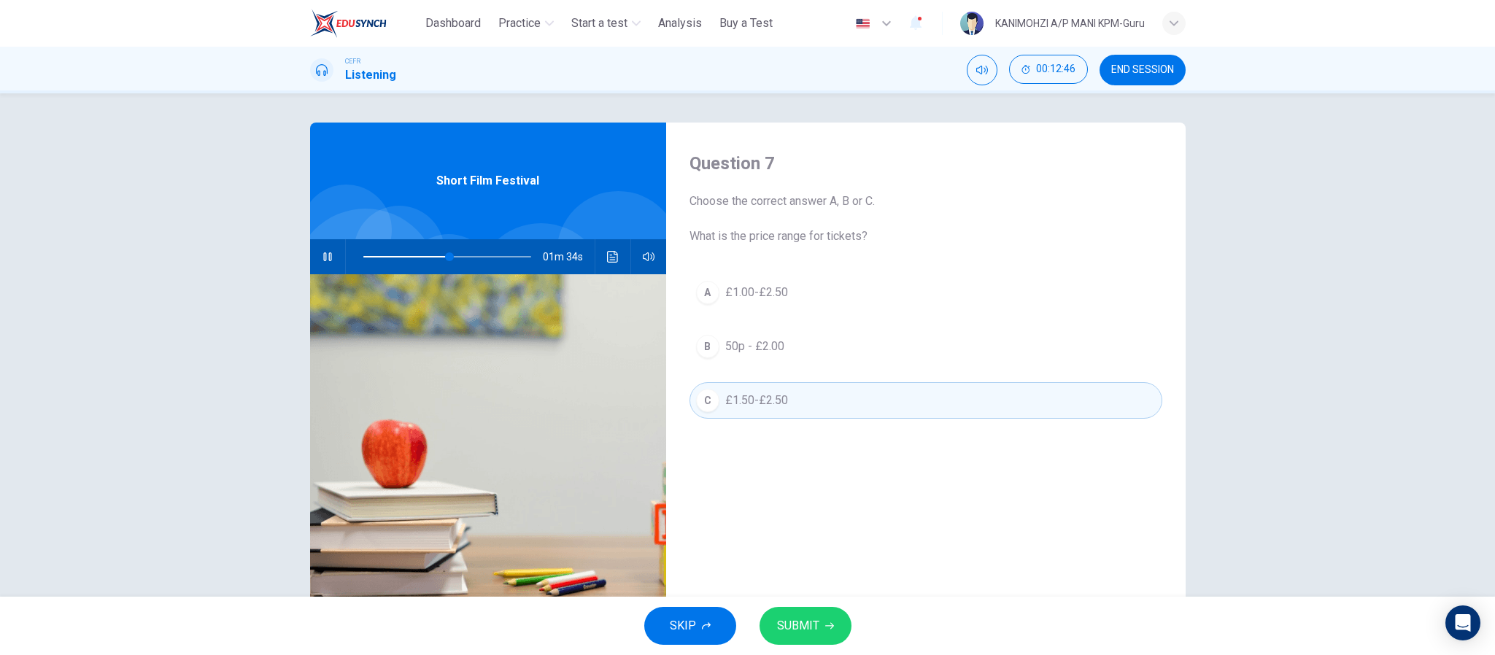
click at [819, 625] on button "SUBMIT" at bounding box center [806, 626] width 92 height 38
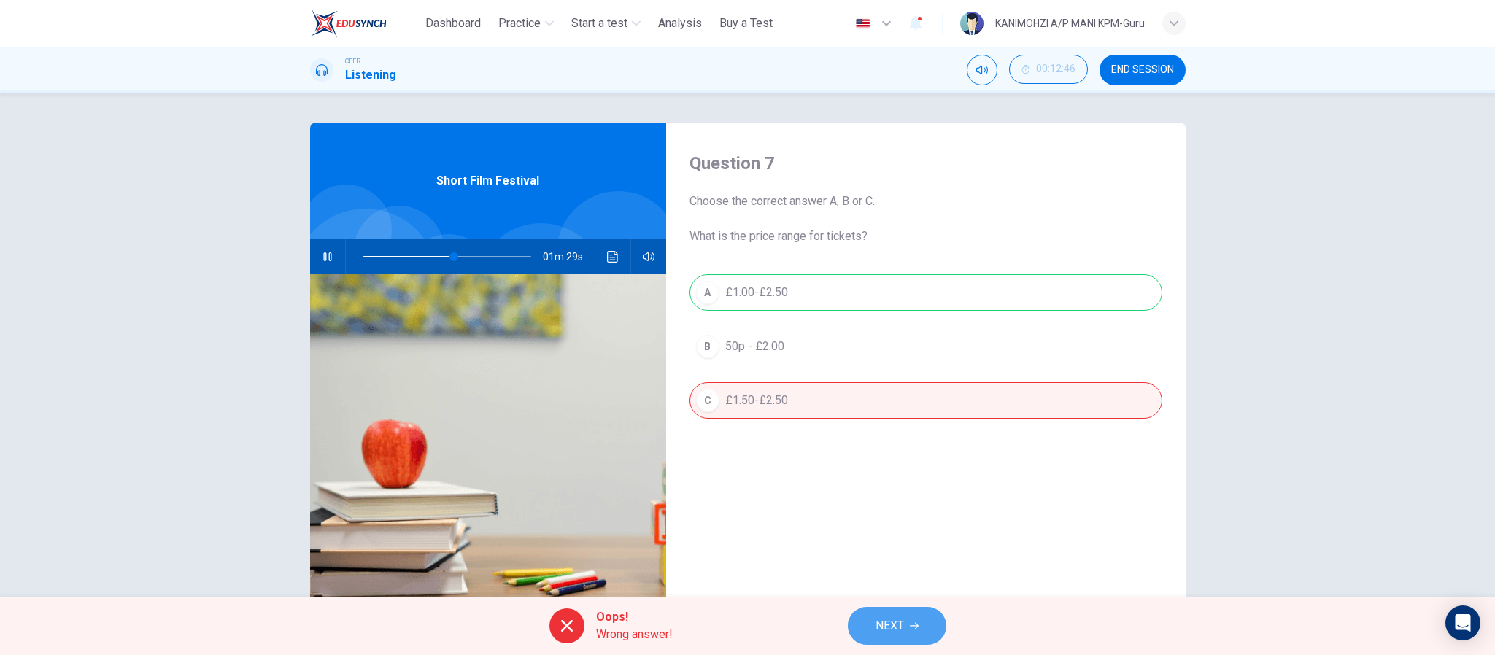
click at [856, 617] on button "NEXT" at bounding box center [897, 626] width 99 height 38
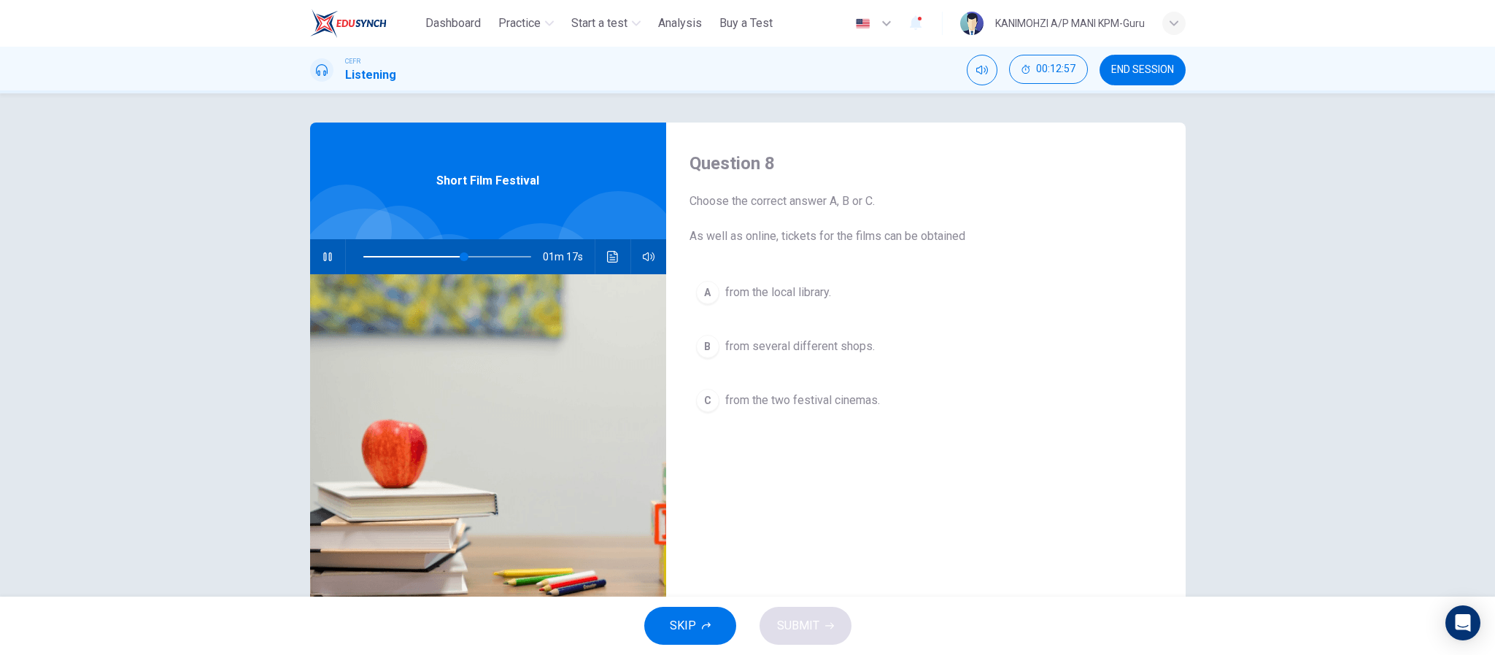
click at [325, 252] on icon "button" at bounding box center [328, 257] width 12 height 12
click at [777, 287] on span "from the local library." at bounding box center [778, 293] width 106 height 18
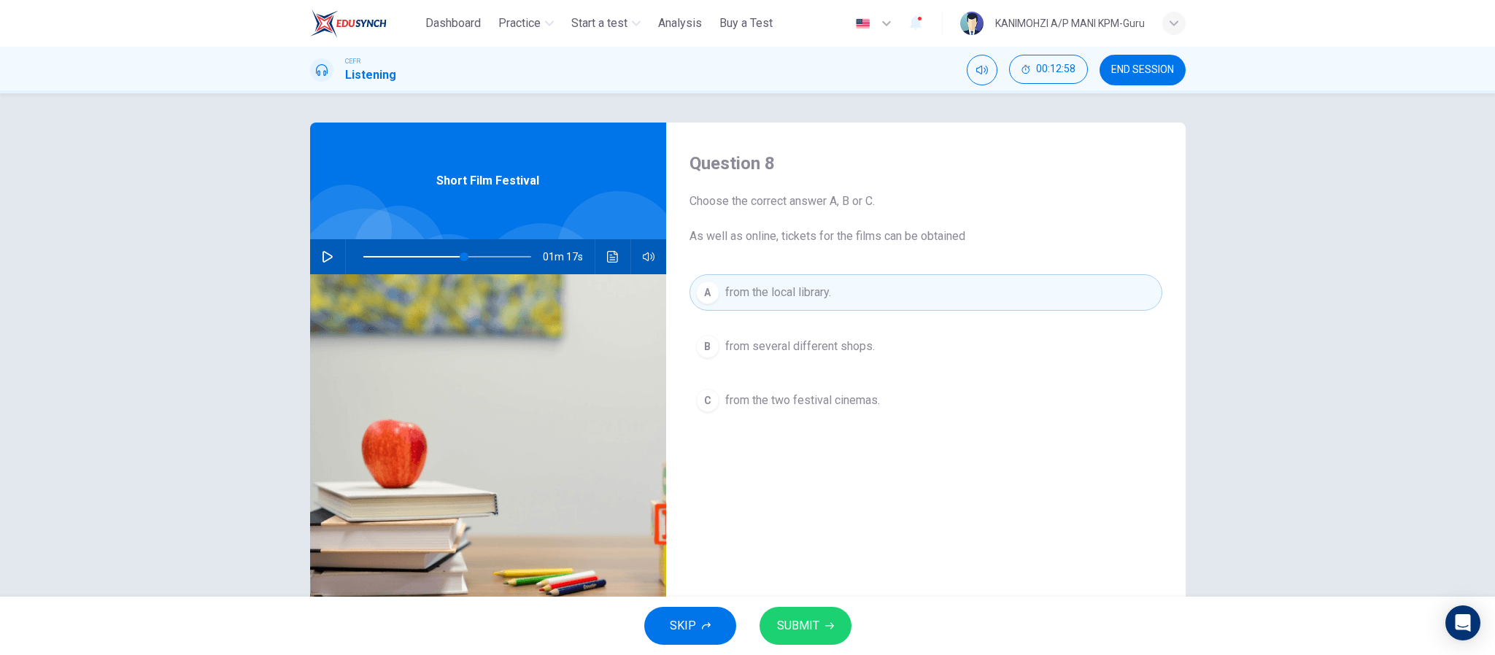
click at [812, 619] on span "SUBMIT" at bounding box center [798, 626] width 42 height 20
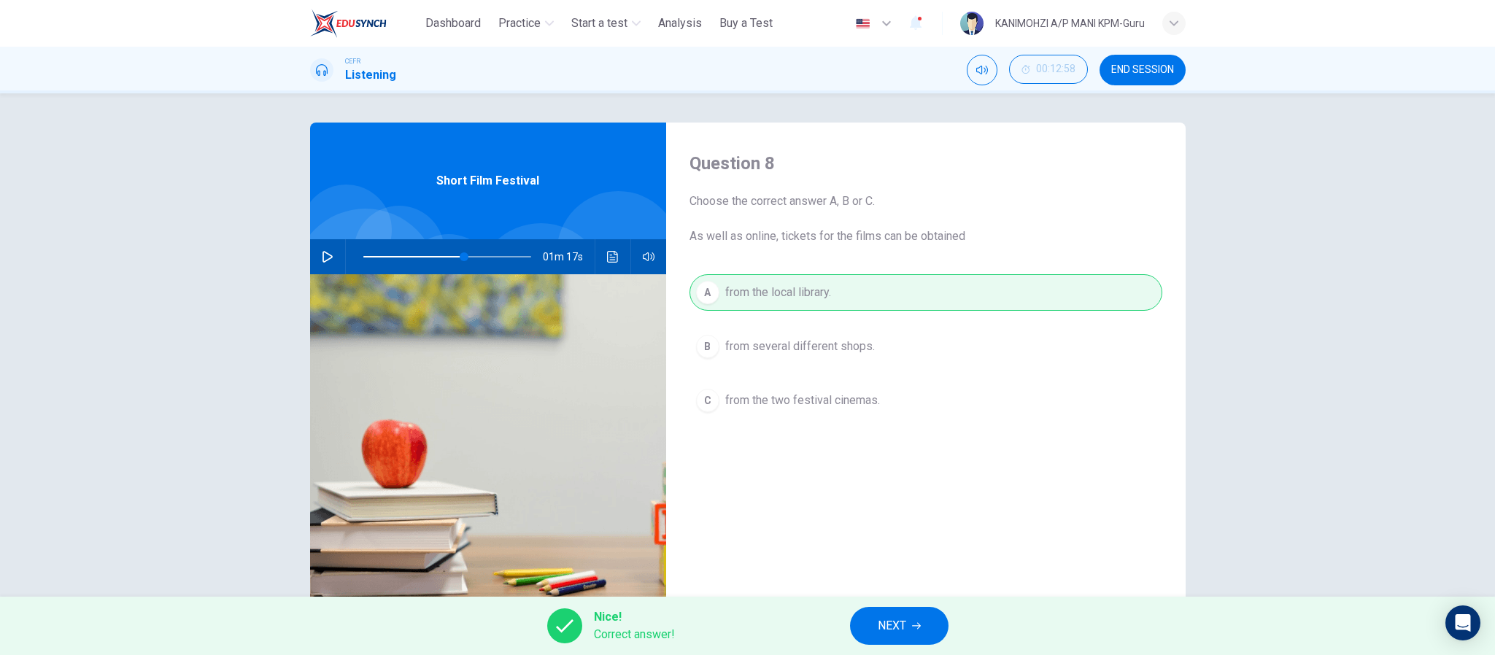
click at [885, 619] on span "NEXT" at bounding box center [892, 626] width 28 height 20
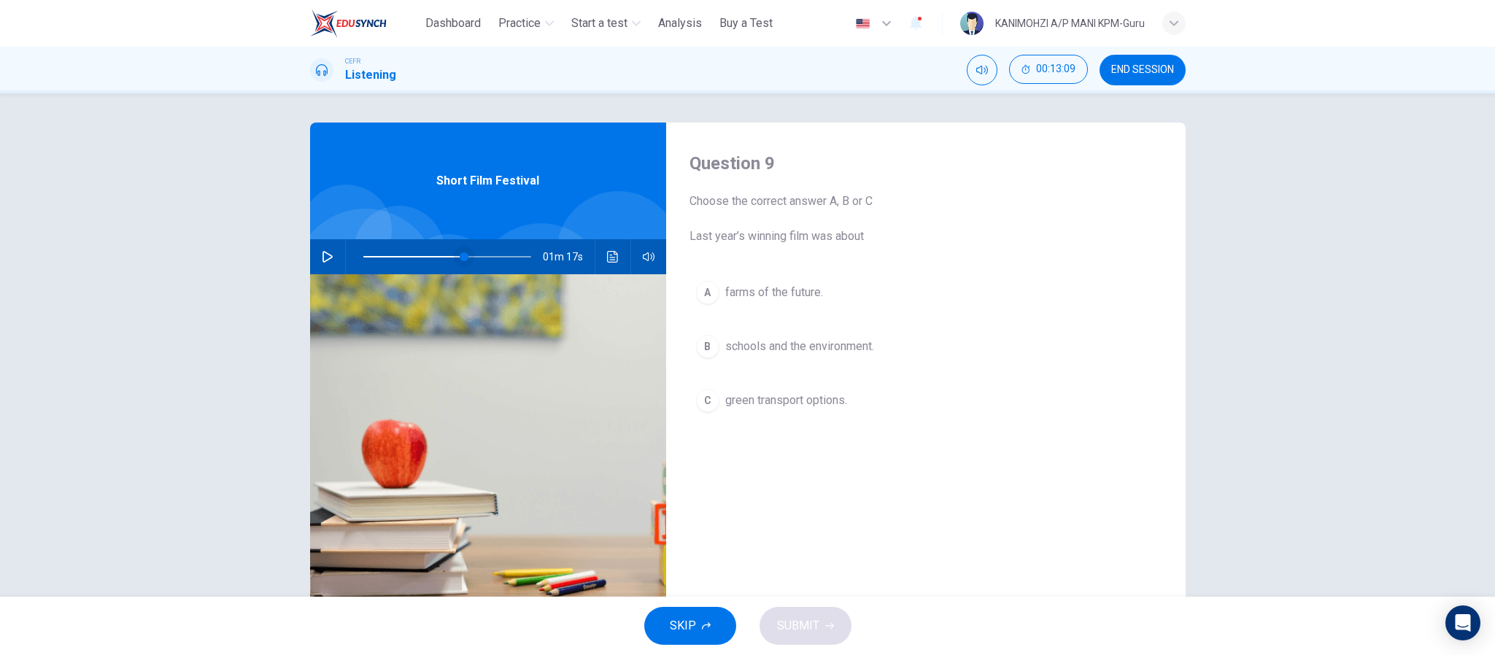
click at [460, 255] on span at bounding box center [464, 256] width 9 height 9
click at [323, 260] on icon "button" at bounding box center [328, 257] width 10 height 12
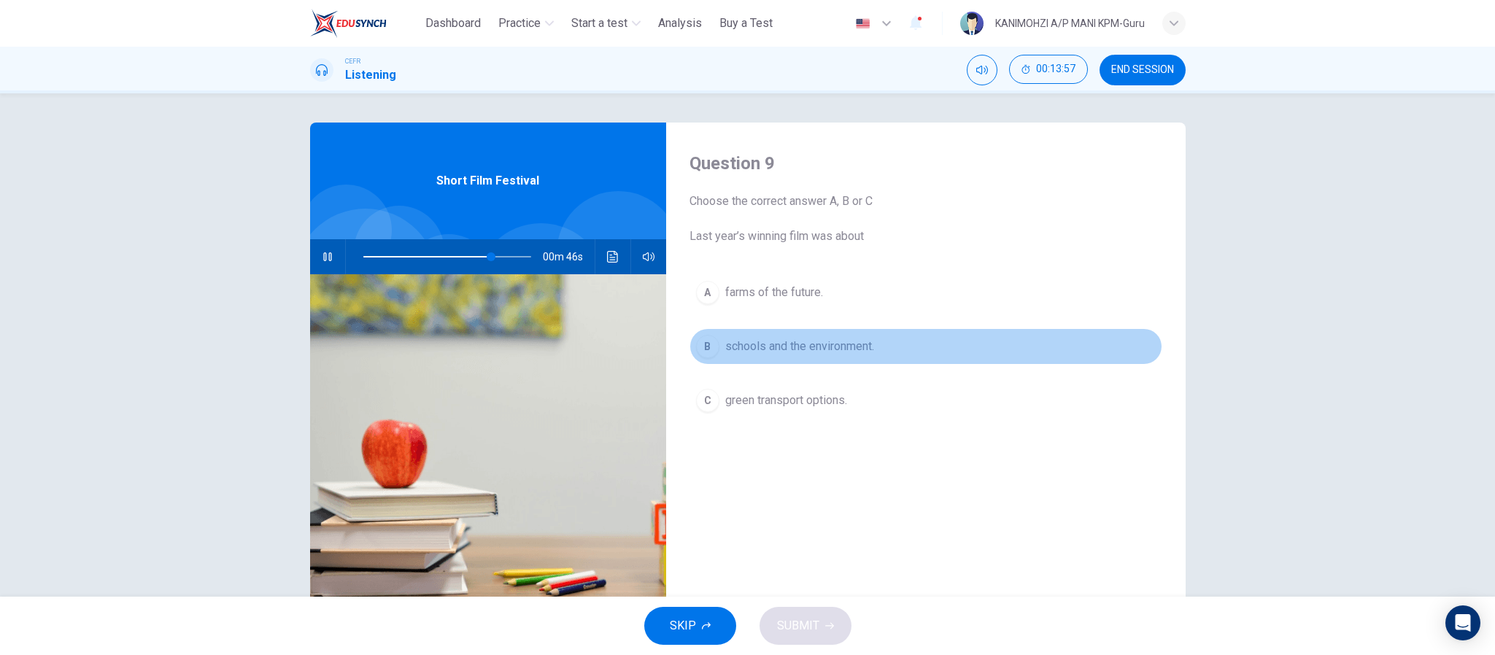
click at [749, 347] on span "schools and the environment." at bounding box center [799, 347] width 149 height 18
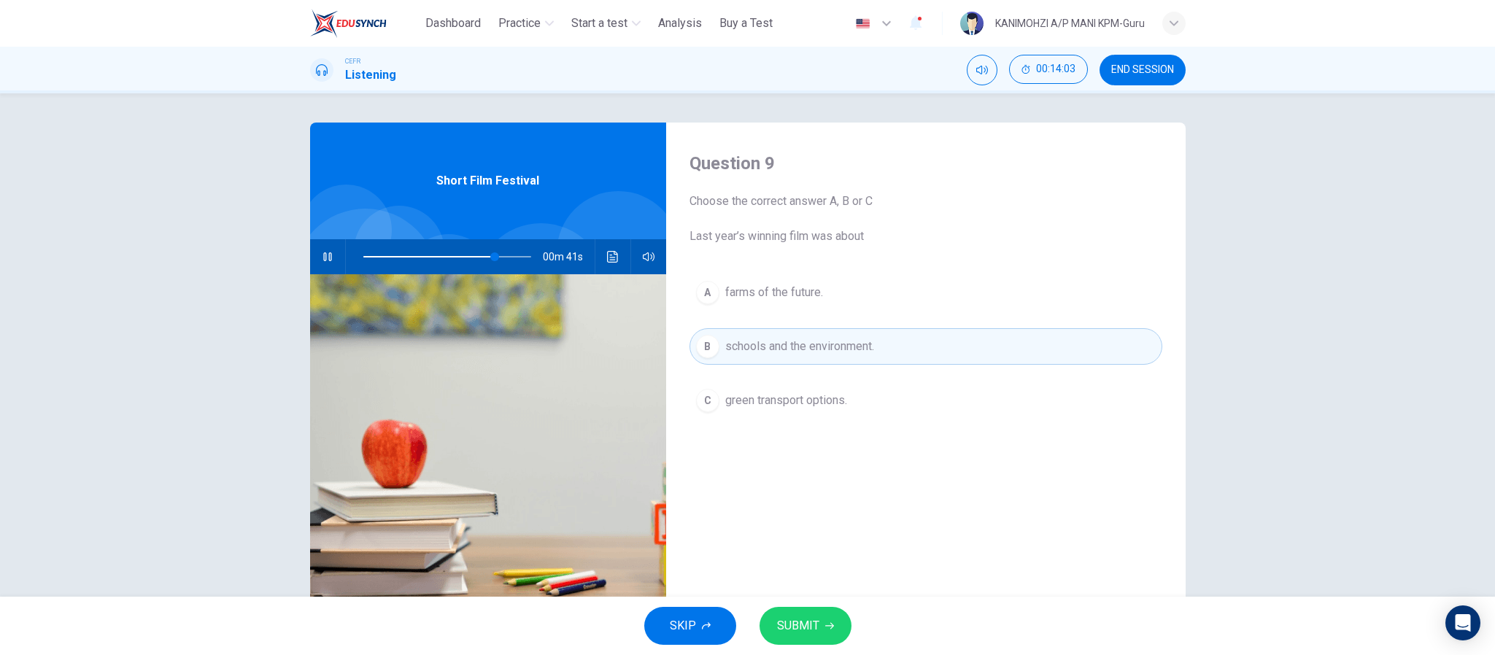
click at [823, 637] on button "SUBMIT" at bounding box center [806, 626] width 92 height 38
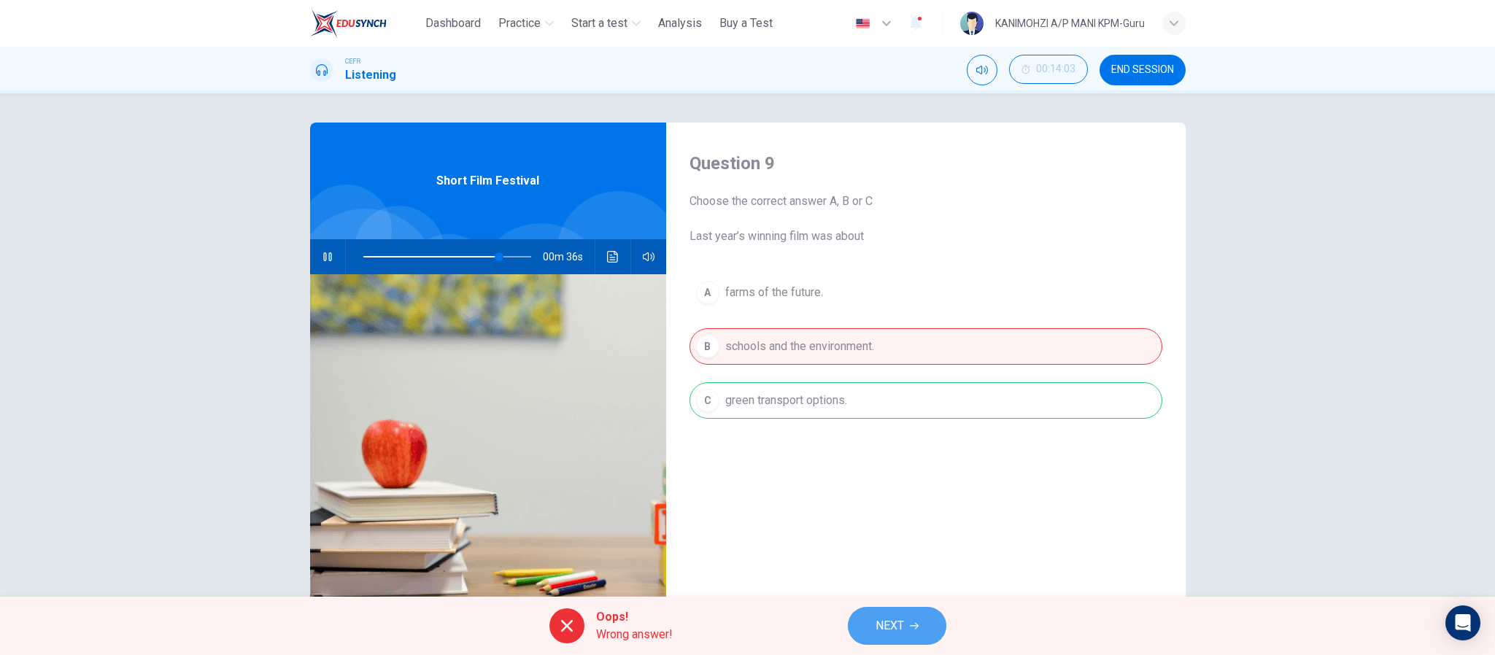
click at [863, 630] on button "NEXT" at bounding box center [897, 626] width 99 height 38
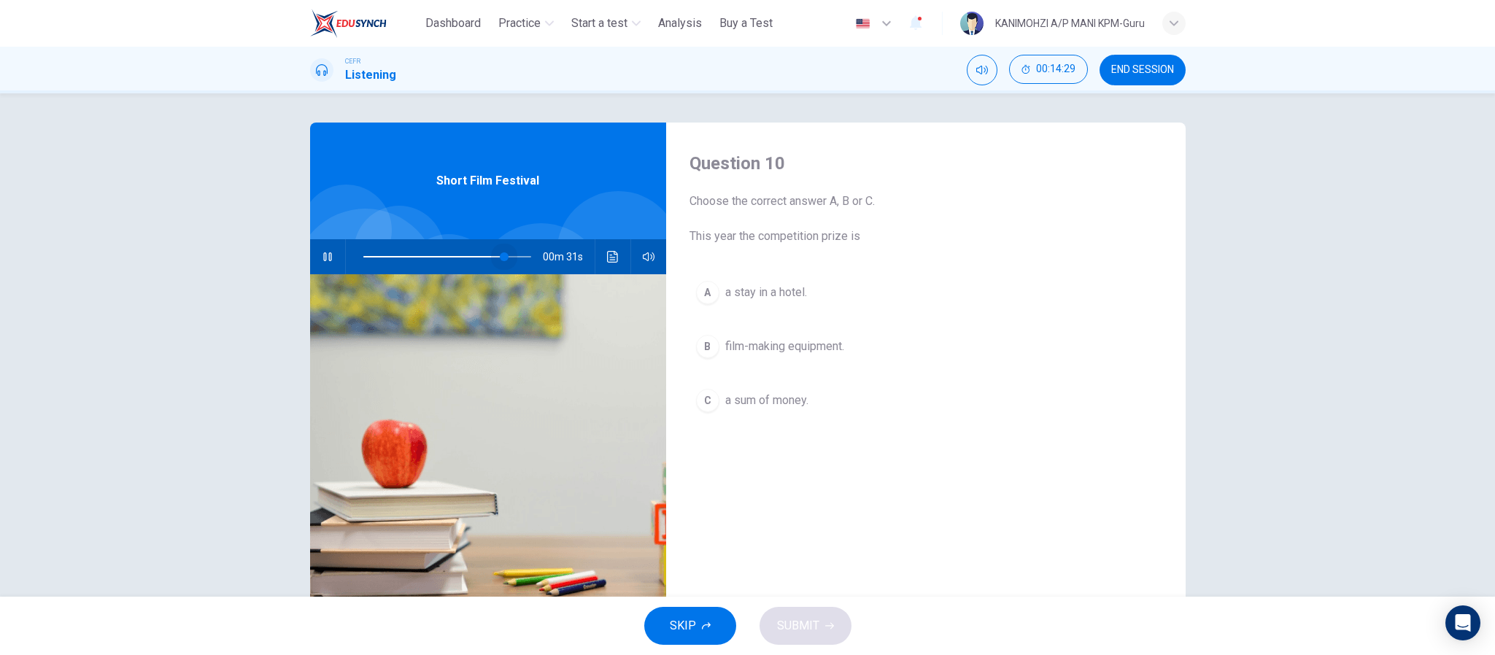
click at [499, 254] on span at bounding box center [447, 257] width 168 height 20
click at [727, 350] on span "film-making equipment." at bounding box center [784, 347] width 119 height 18
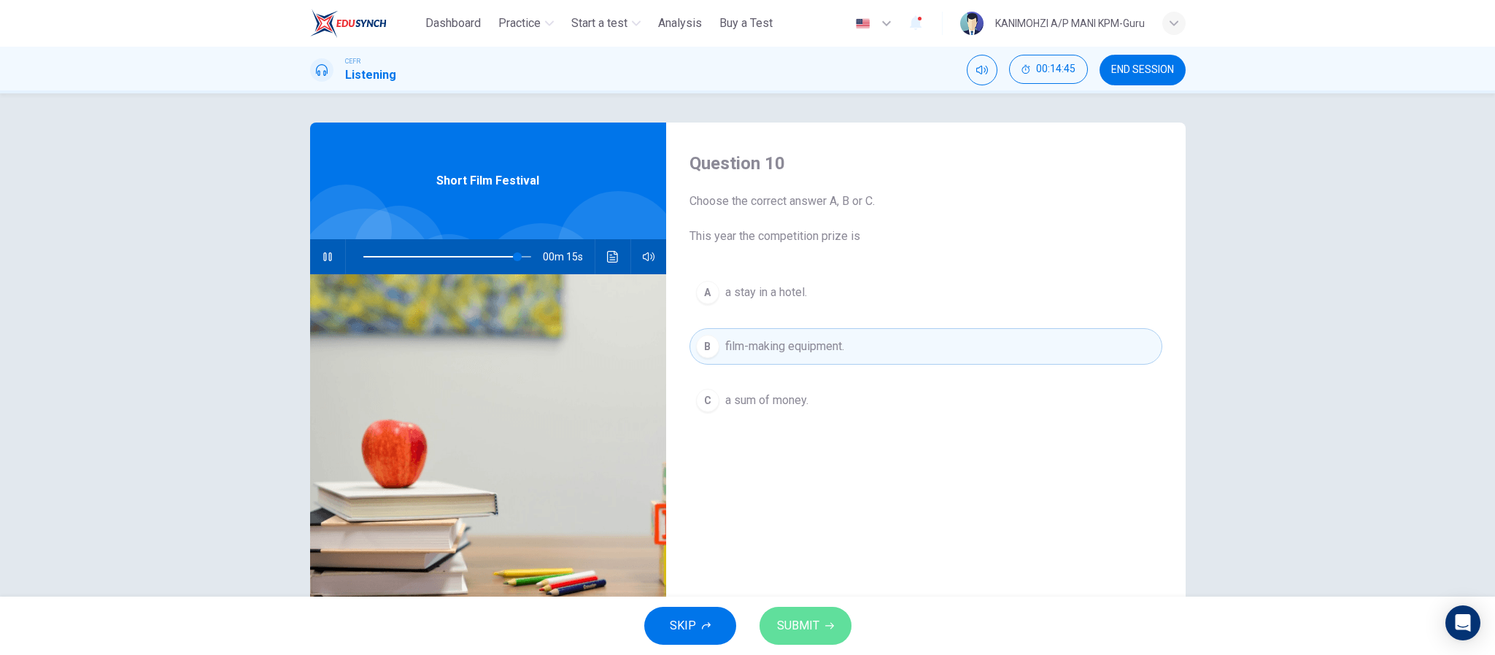
click at [798, 622] on span "SUBMIT" at bounding box center [798, 626] width 42 height 20
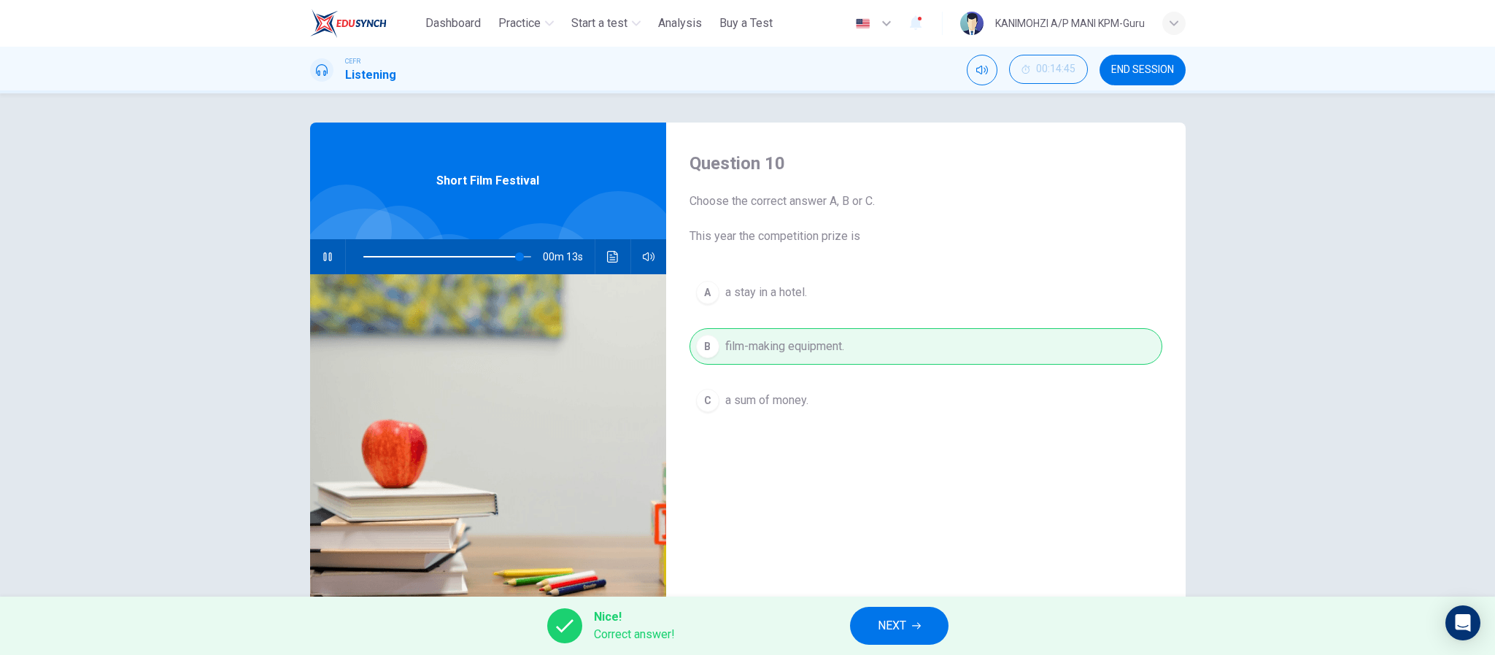
click at [898, 625] on span "NEXT" at bounding box center [892, 626] width 28 height 20
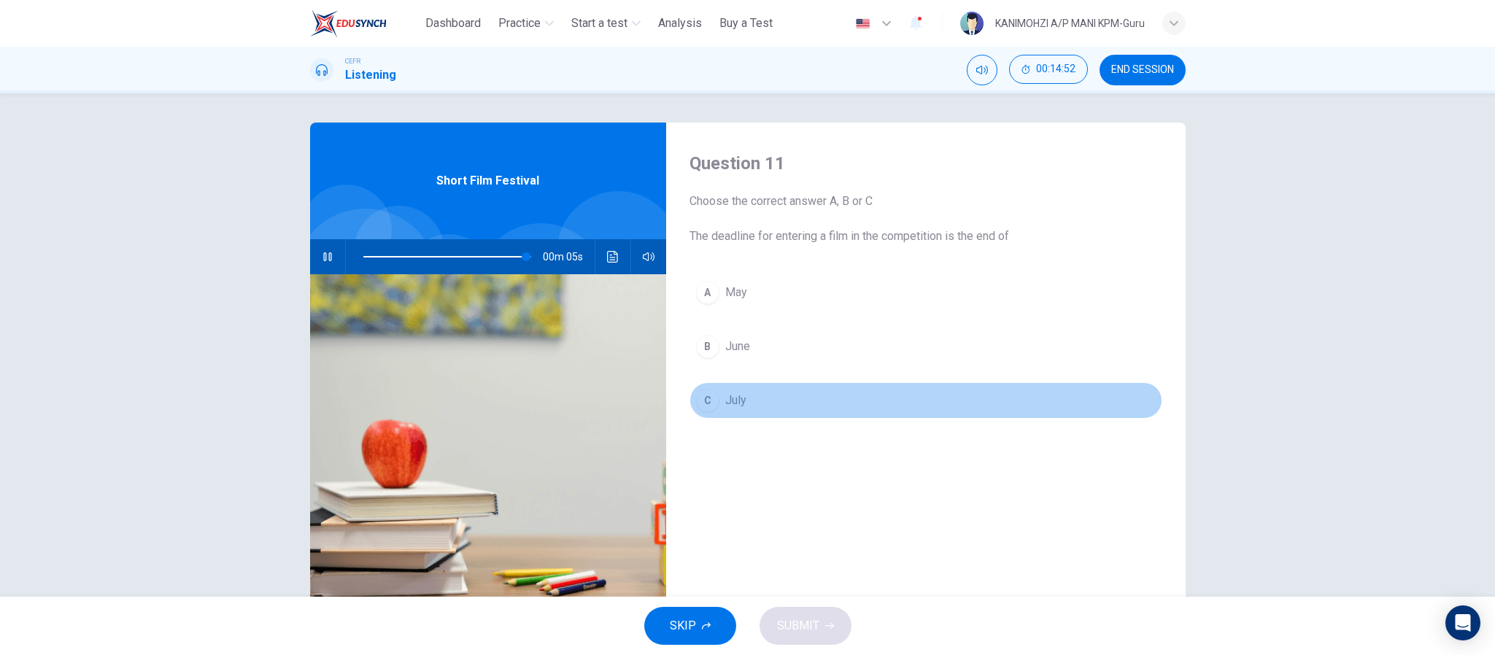
click at [736, 414] on button "C July" at bounding box center [926, 400] width 473 height 36
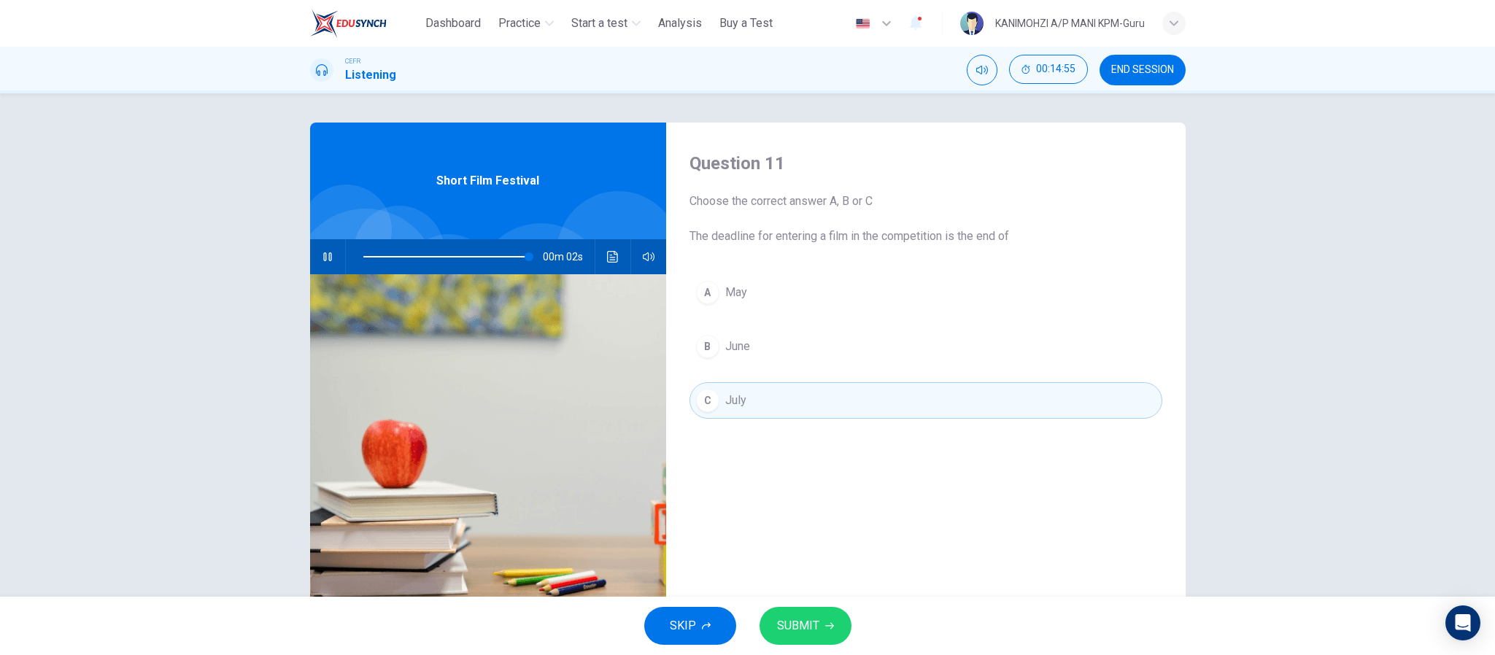
click at [819, 633] on button "SUBMIT" at bounding box center [806, 626] width 92 height 38
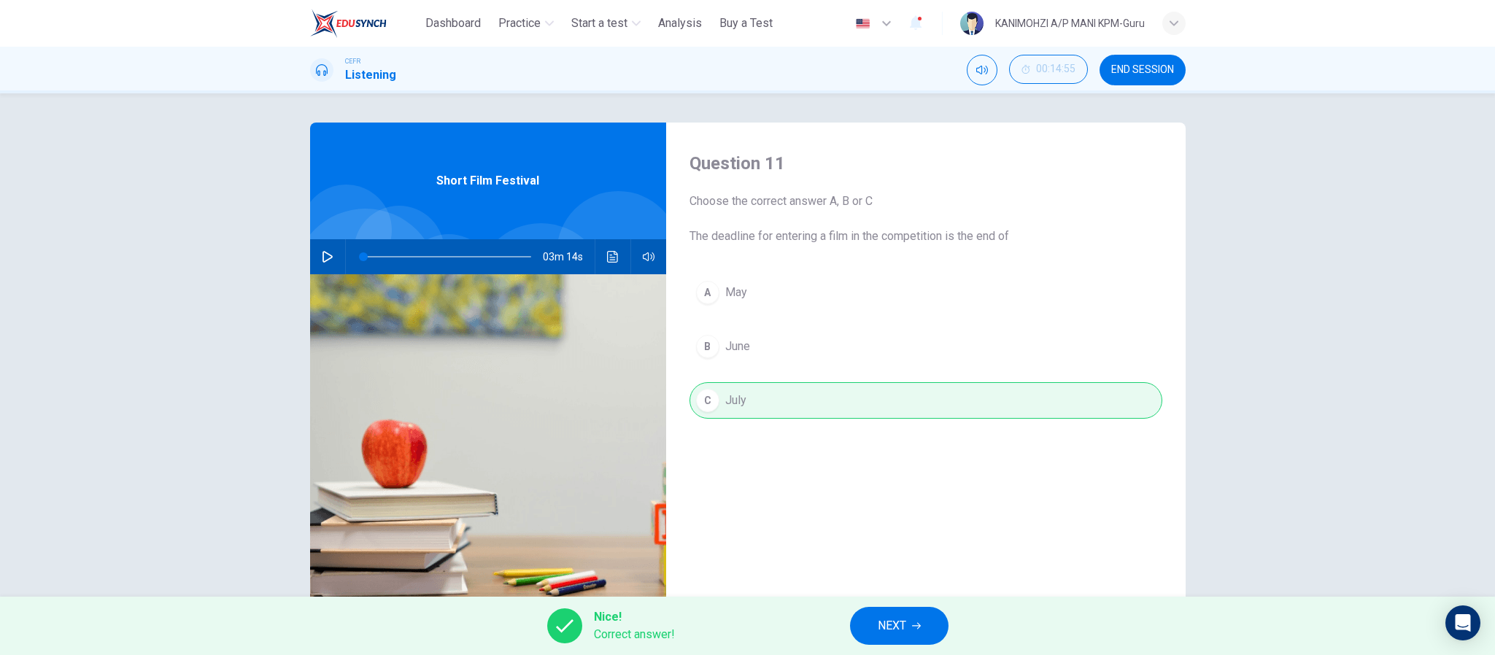
click at [867, 630] on button "NEXT" at bounding box center [899, 626] width 99 height 38
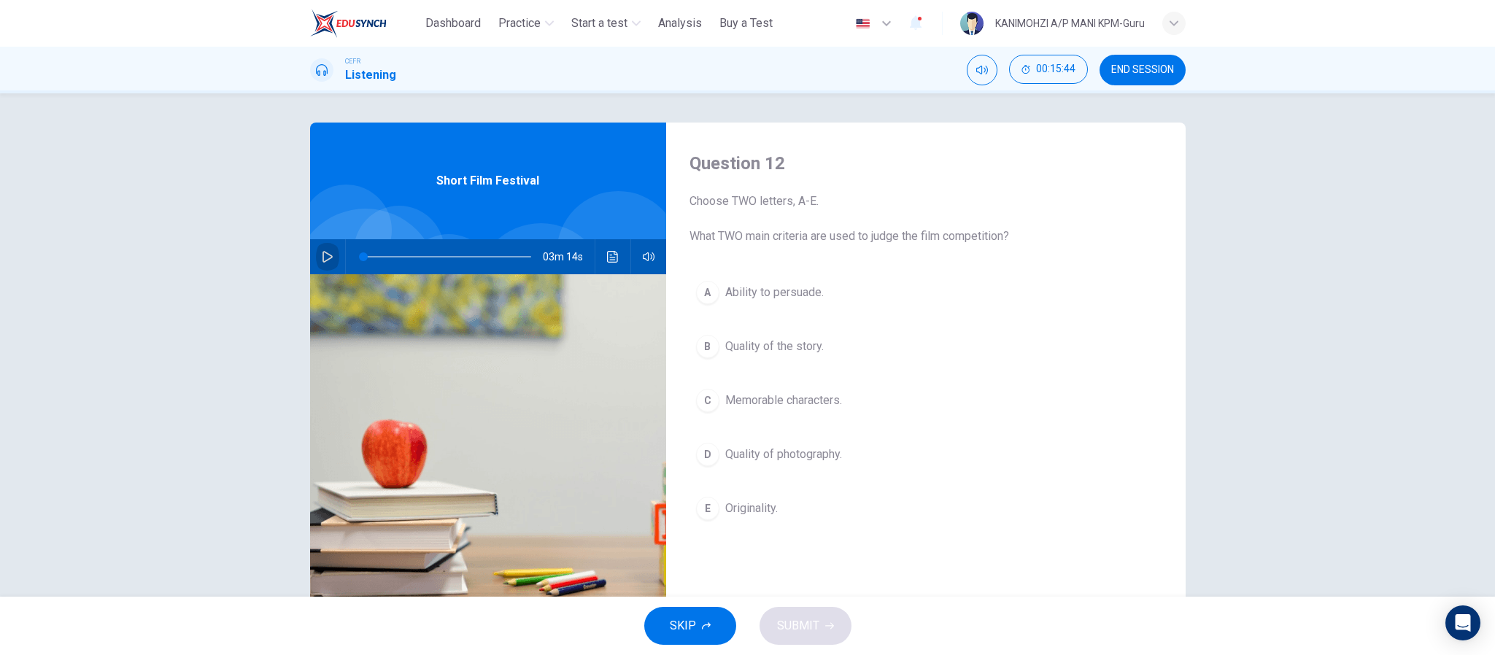
click at [327, 250] on button "button" at bounding box center [327, 256] width 23 height 35
click at [508, 256] on span at bounding box center [512, 256] width 9 height 9
click at [483, 252] on span at bounding box center [487, 256] width 9 height 9
click at [484, 255] on span at bounding box center [488, 256] width 9 height 9
click at [454, 256] on span at bounding box center [447, 257] width 168 height 20
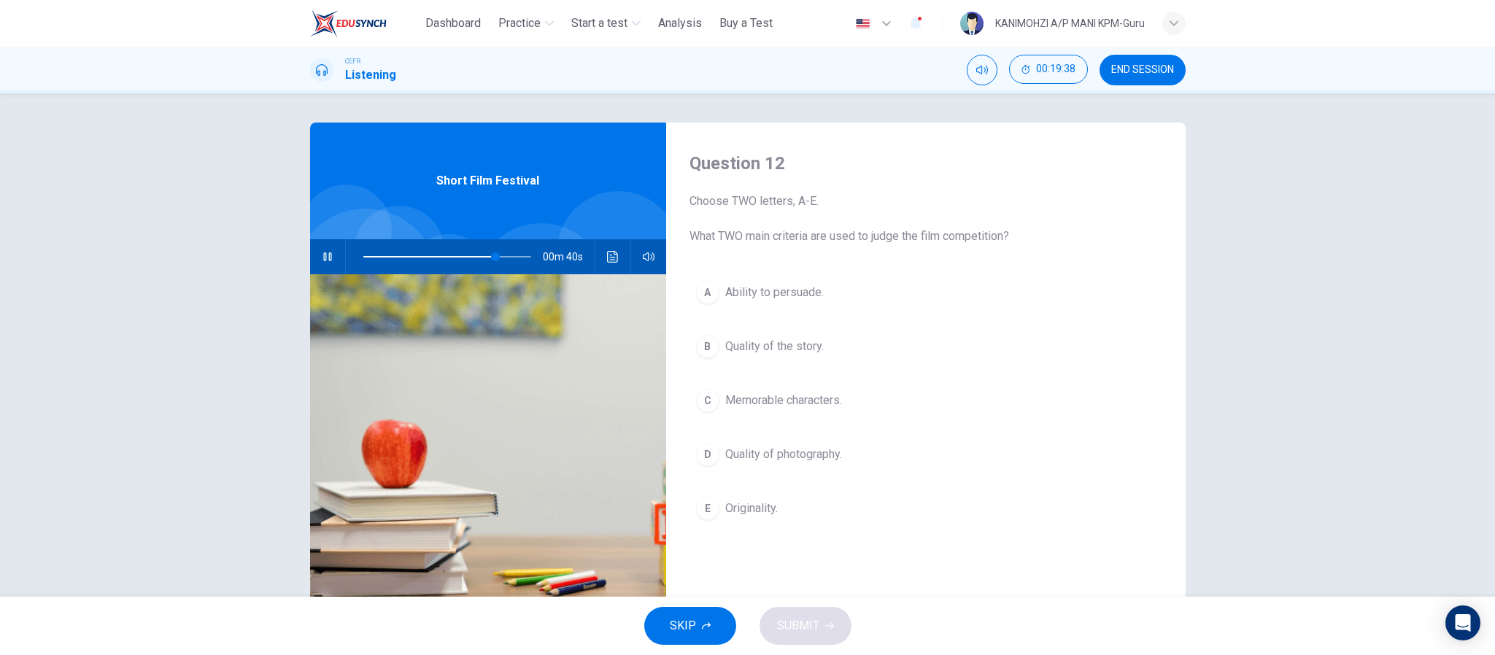
click at [714, 341] on button "B Quality of the story." at bounding box center [926, 346] width 473 height 36
click at [791, 517] on button "E Originality." at bounding box center [926, 508] width 473 height 36
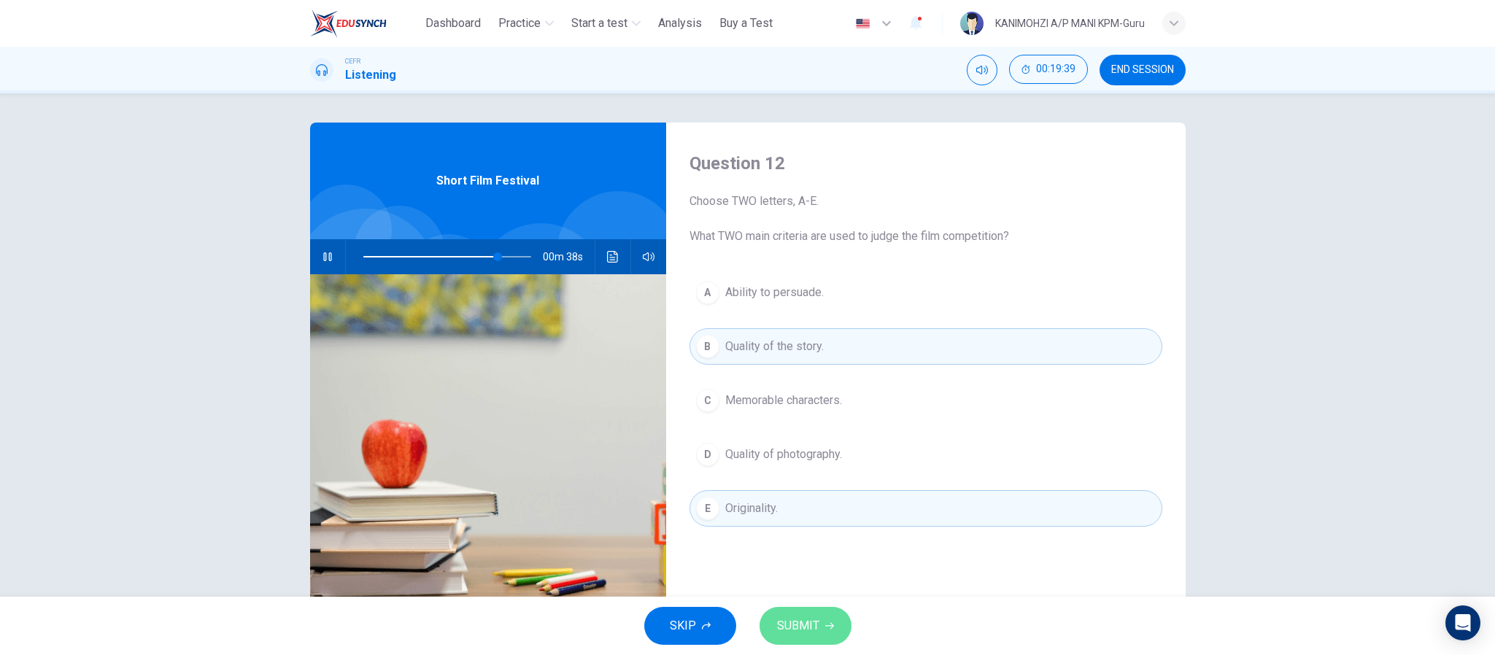
click at [790, 619] on span "SUBMIT" at bounding box center [798, 626] width 42 height 20
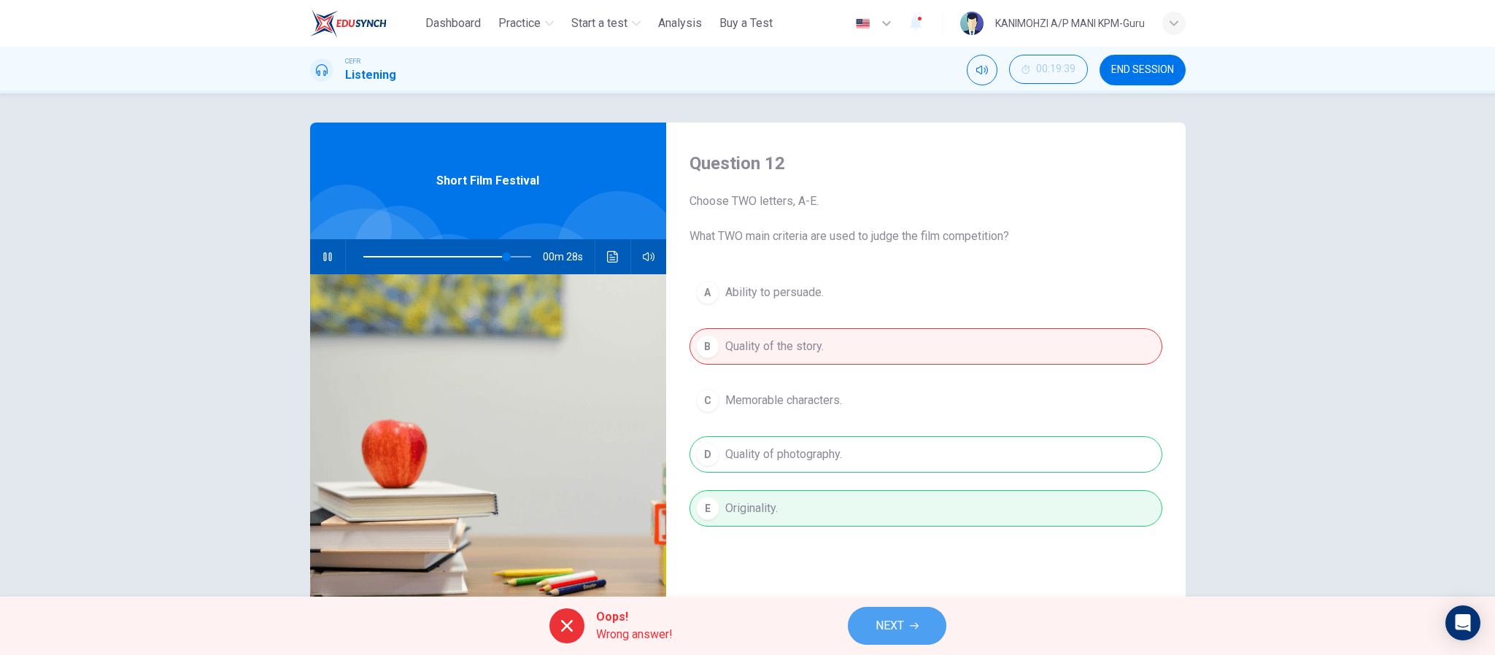
click at [870, 622] on button "NEXT" at bounding box center [897, 626] width 99 height 38
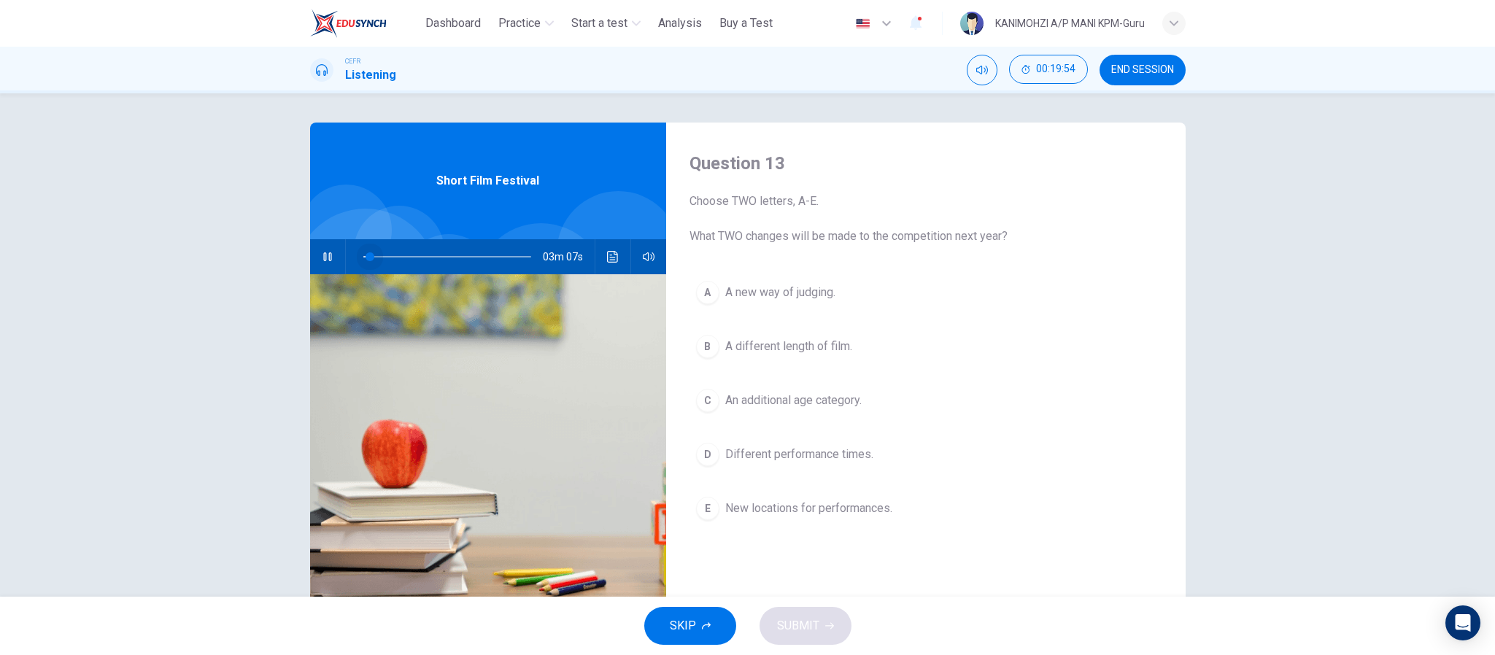
click at [364, 257] on span at bounding box center [447, 257] width 168 height 20
click at [322, 252] on icon "button" at bounding box center [328, 257] width 12 height 12
click at [322, 254] on icon "button" at bounding box center [328, 257] width 12 height 12
click at [316, 252] on button "button" at bounding box center [327, 256] width 23 height 35
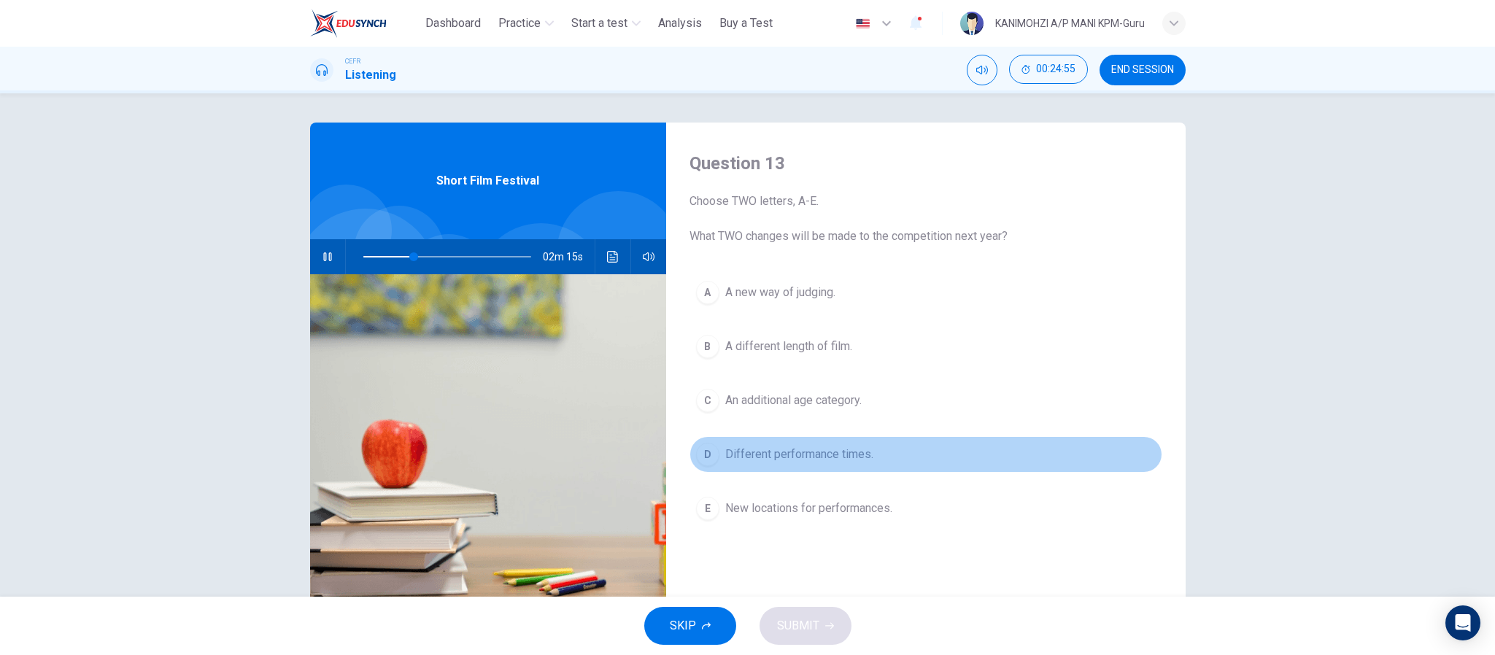
click at [870, 460] on button "D Different performance times." at bounding box center [926, 454] width 473 height 36
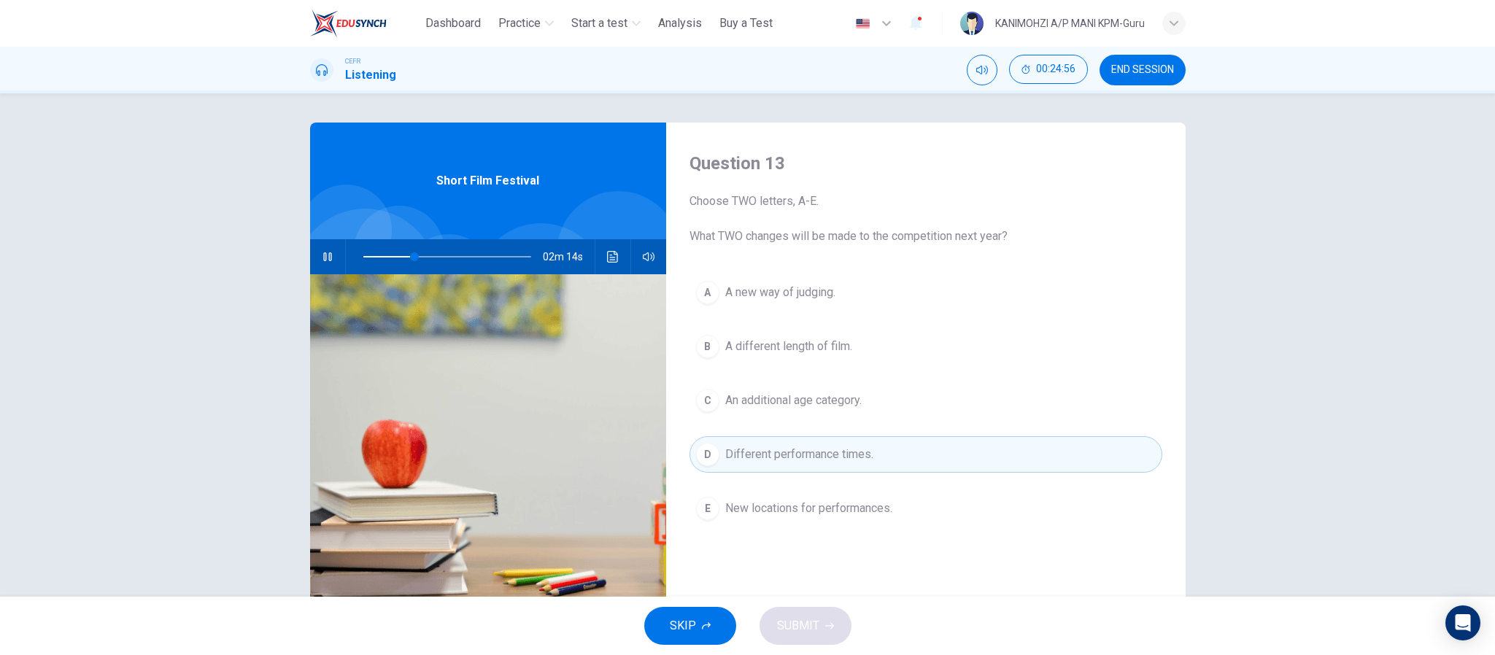
click at [869, 527] on button "E New locations for performances." at bounding box center [926, 508] width 473 height 36
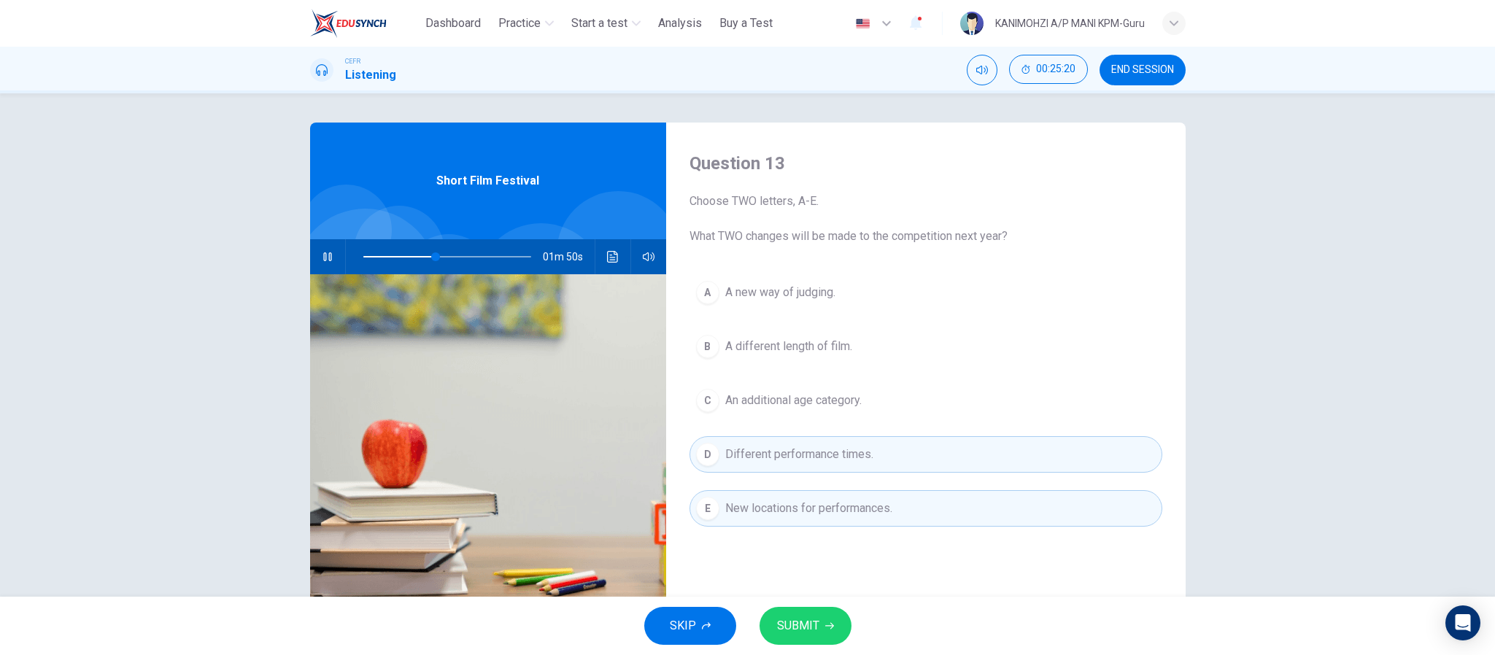
click at [817, 396] on span "An additional age category." at bounding box center [793, 401] width 136 height 18
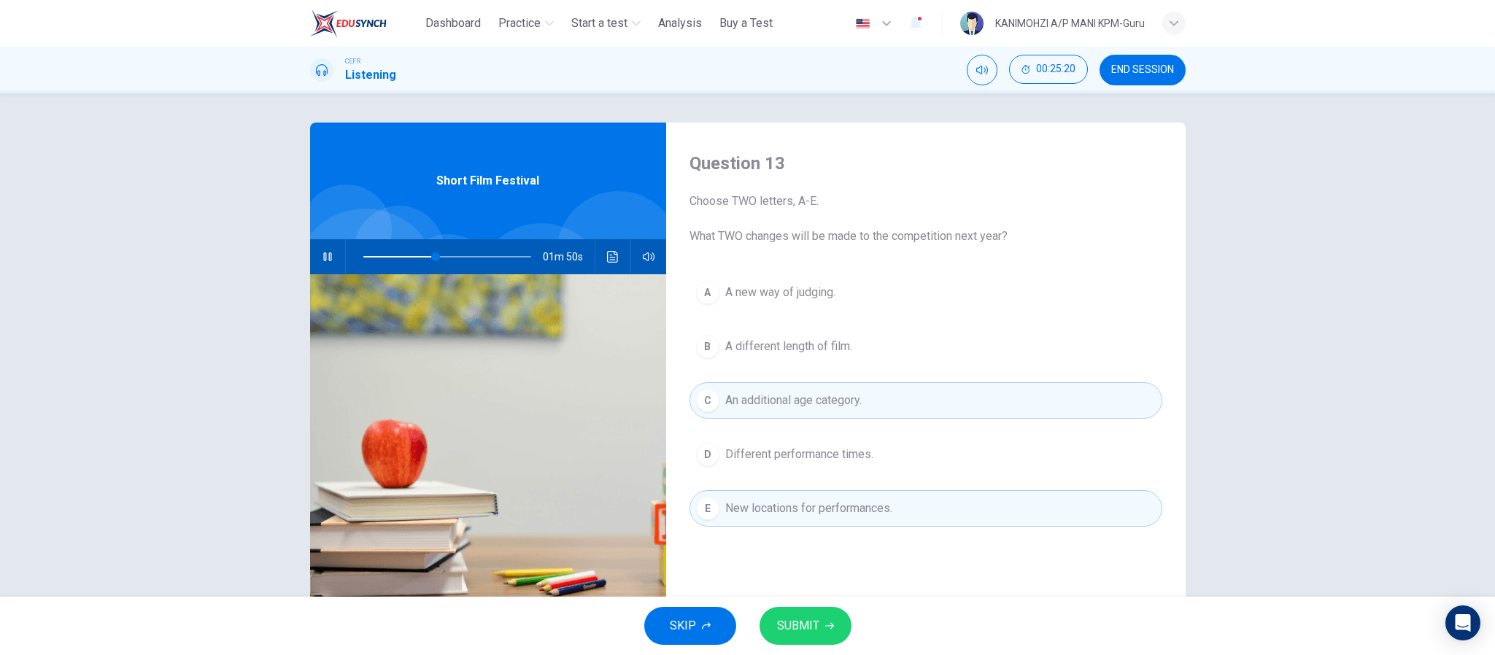
click at [824, 455] on span "Different performance times." at bounding box center [799, 455] width 148 height 18
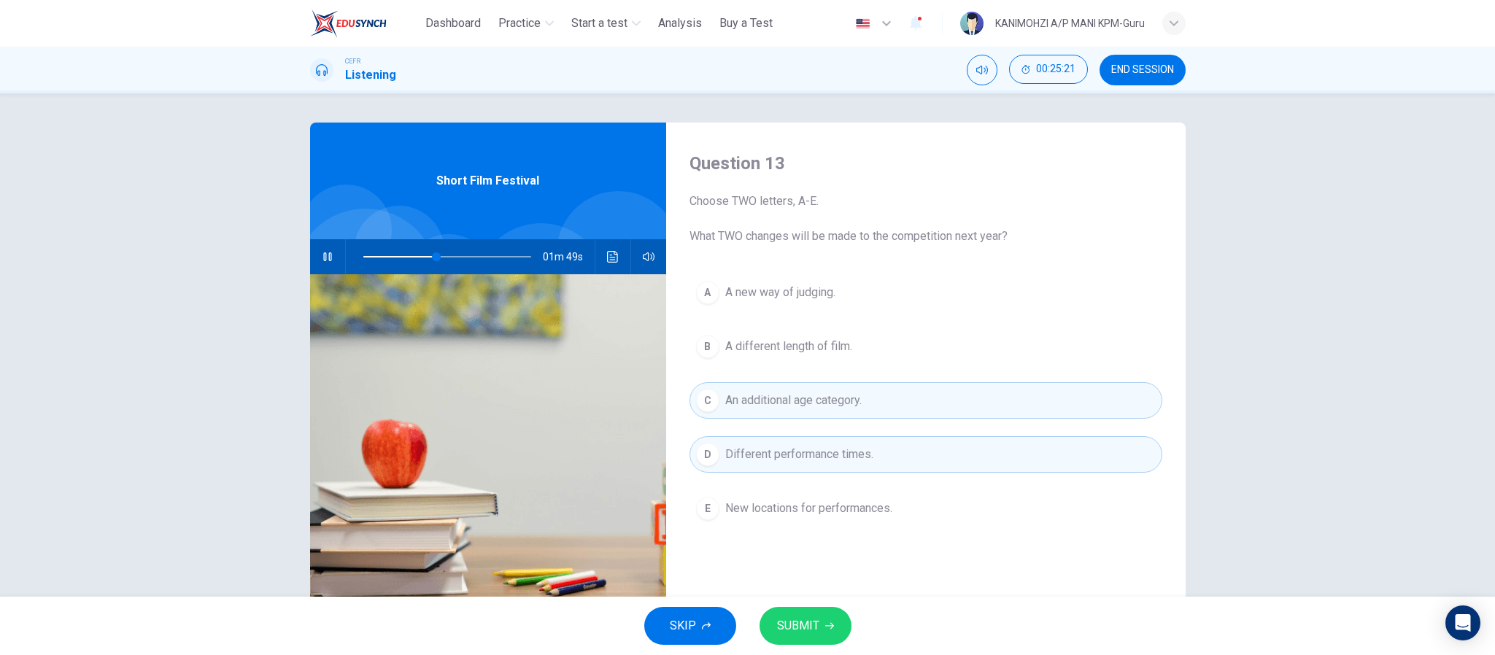
click at [824, 455] on span "Different performance times." at bounding box center [799, 455] width 148 height 18
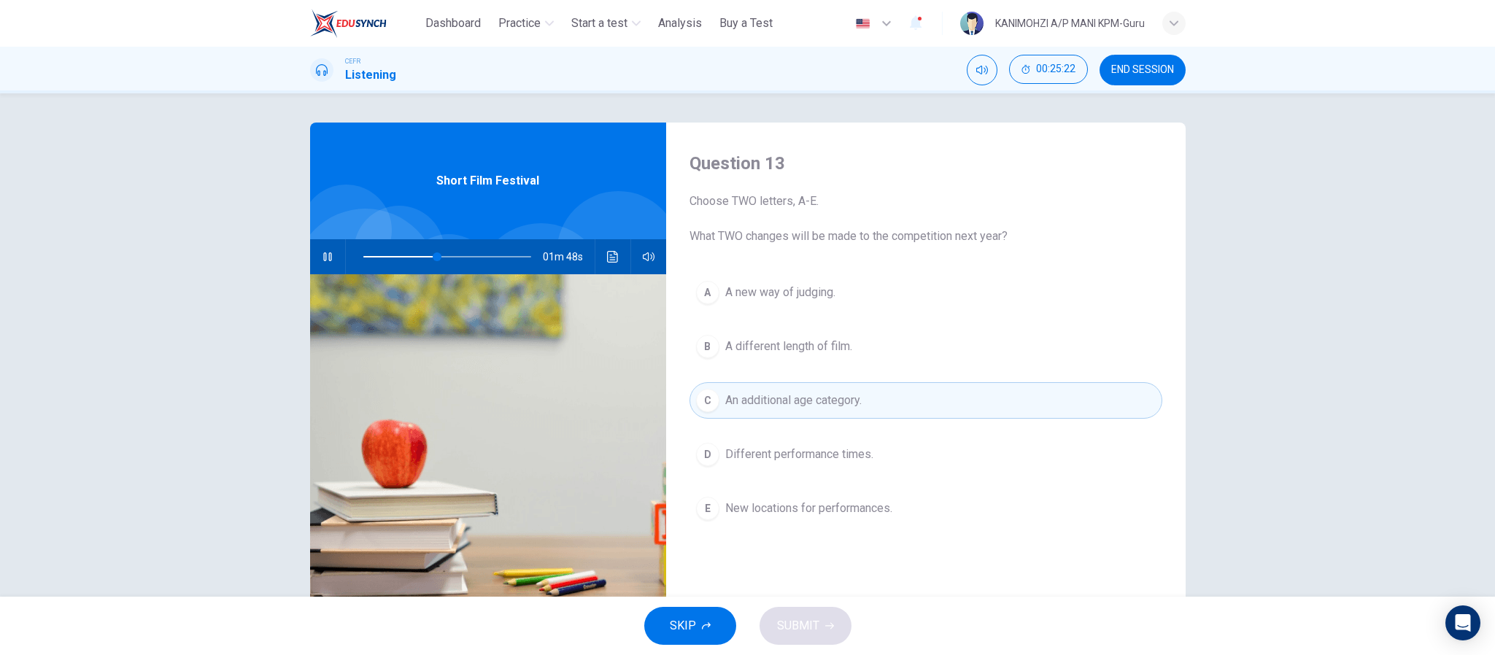
click at [846, 513] on span "New locations for performances." at bounding box center [808, 509] width 167 height 18
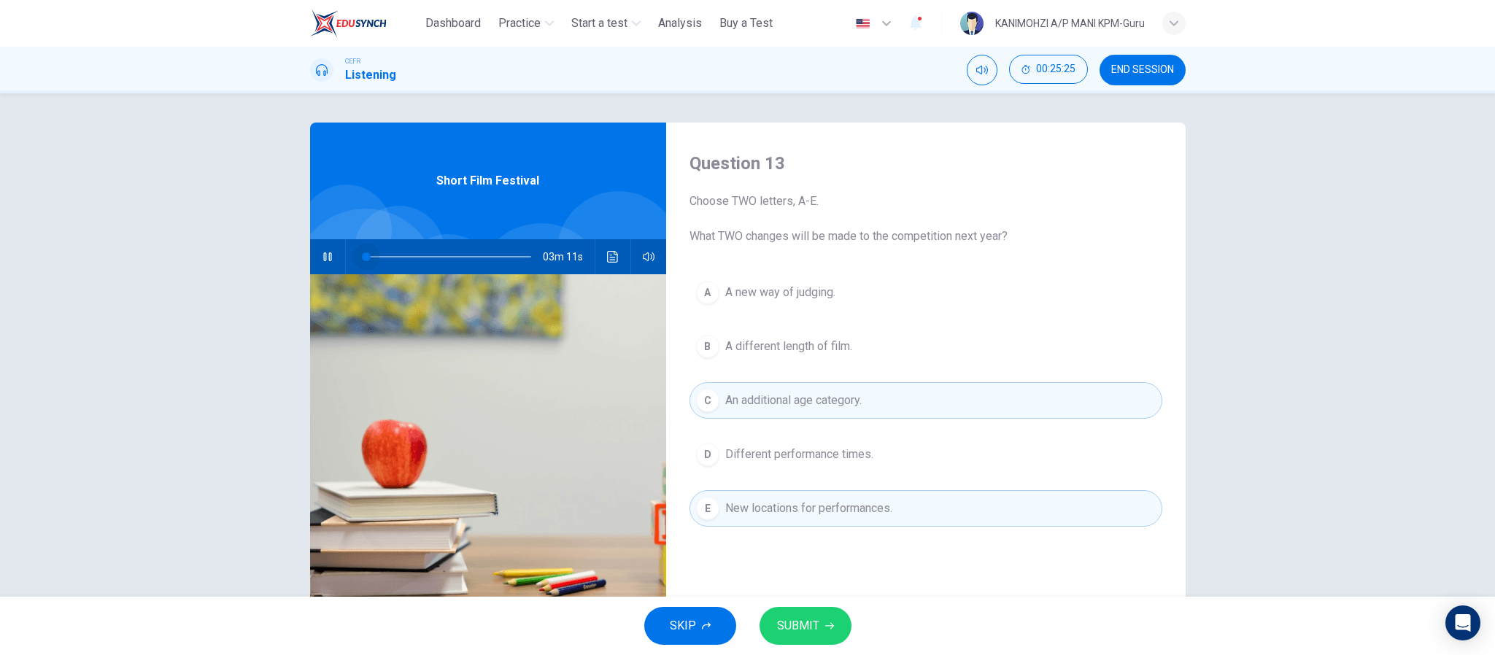
click at [363, 256] on span at bounding box center [447, 257] width 168 height 20
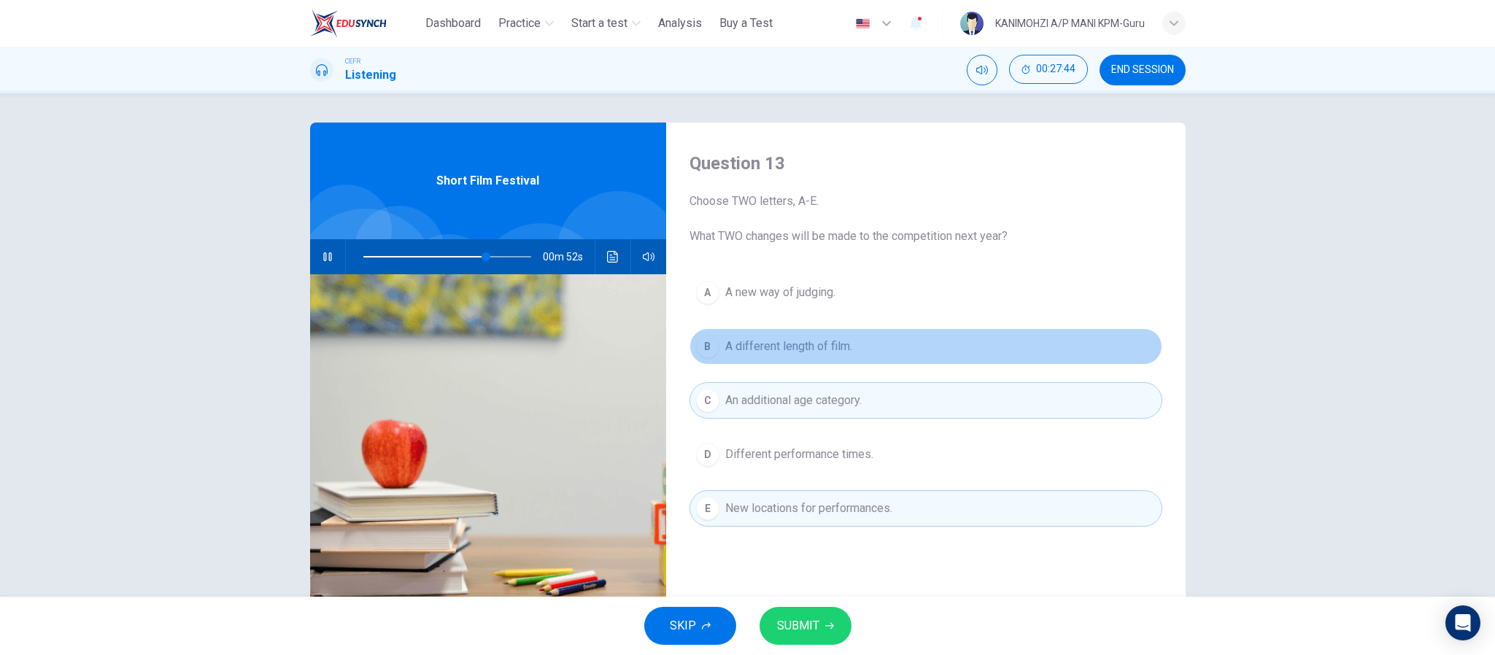
click at [804, 349] on span "A different length of film." at bounding box center [788, 347] width 127 height 18
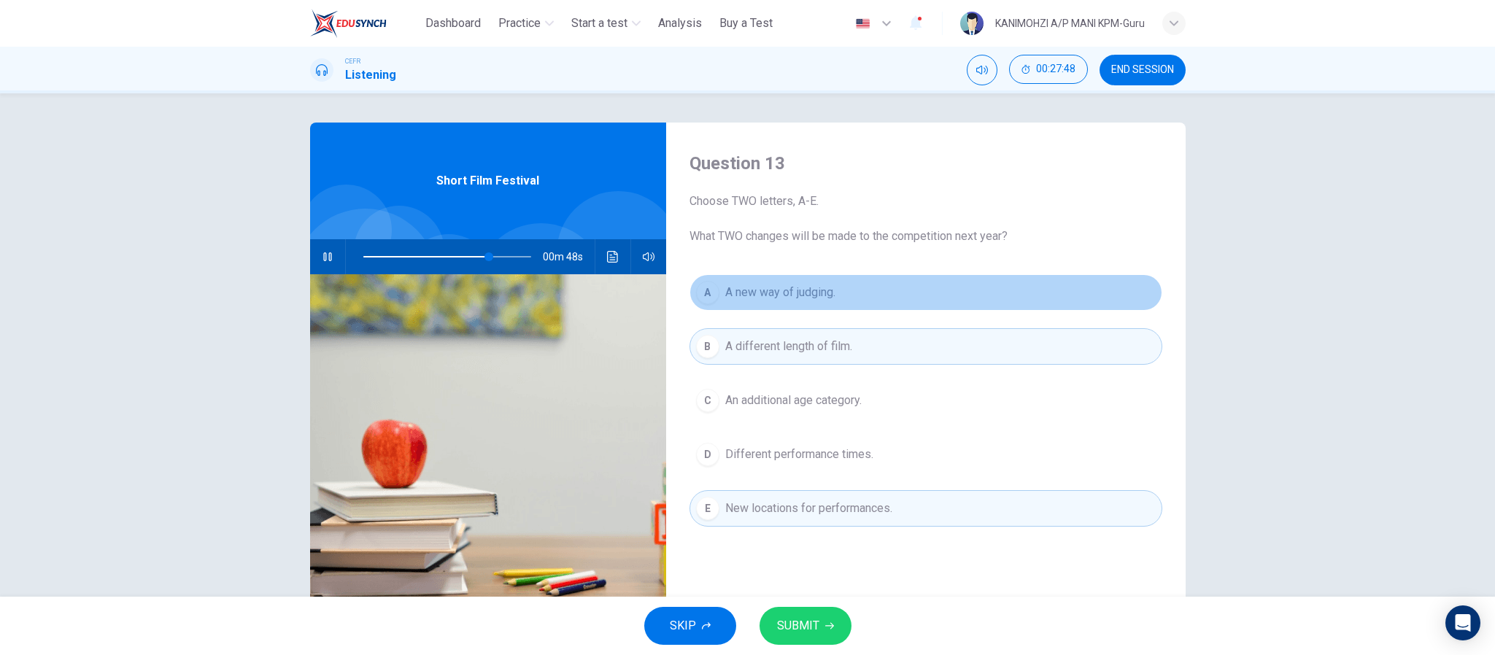
click at [795, 294] on span "A new way of judging." at bounding box center [780, 293] width 110 height 18
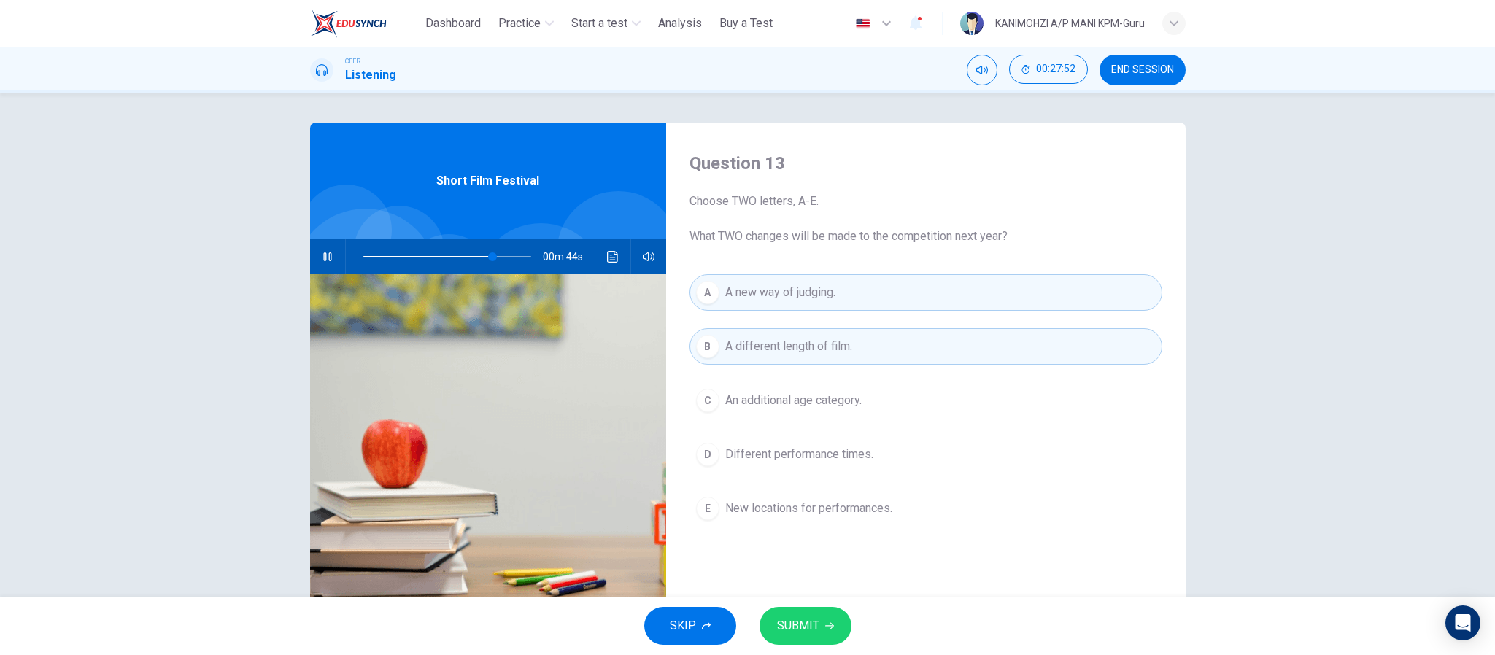
click at [799, 626] on span "SUBMIT" at bounding box center [798, 626] width 42 height 20
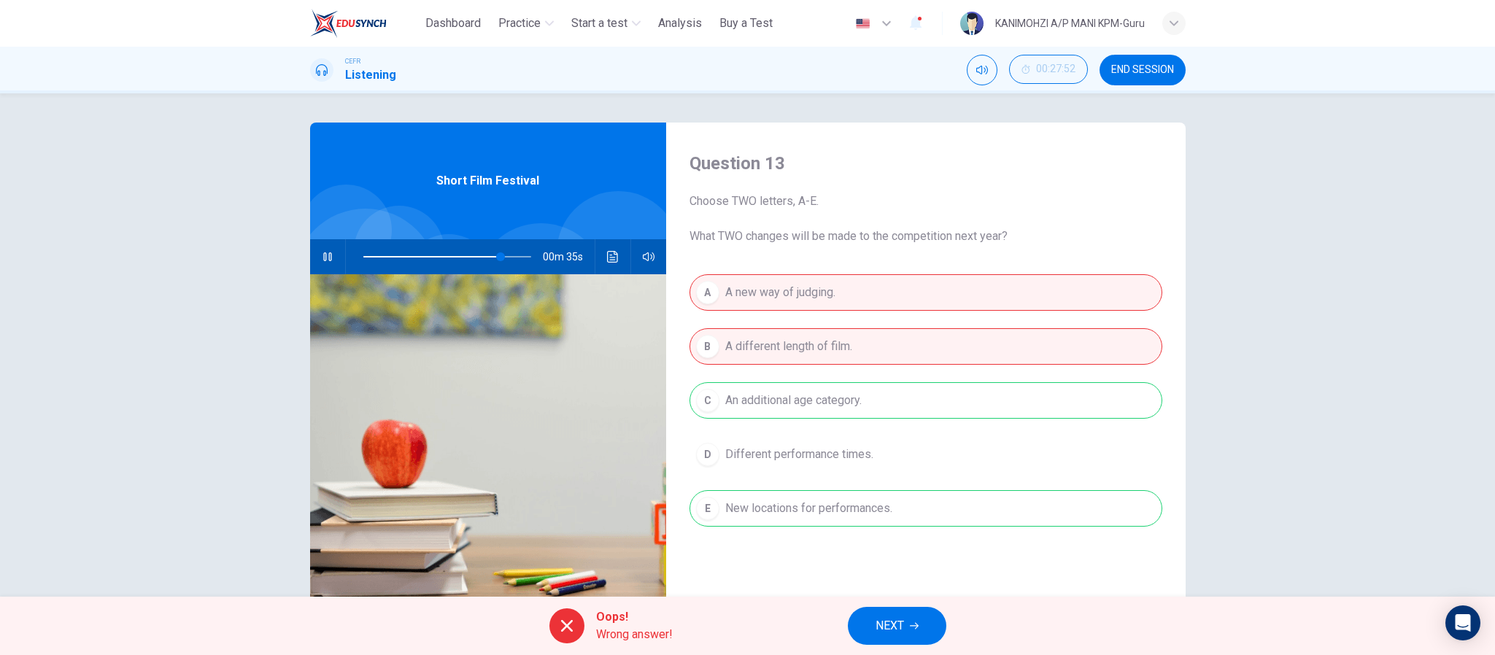
type input "**"
click at [926, 613] on button "NEXT" at bounding box center [897, 626] width 99 height 38
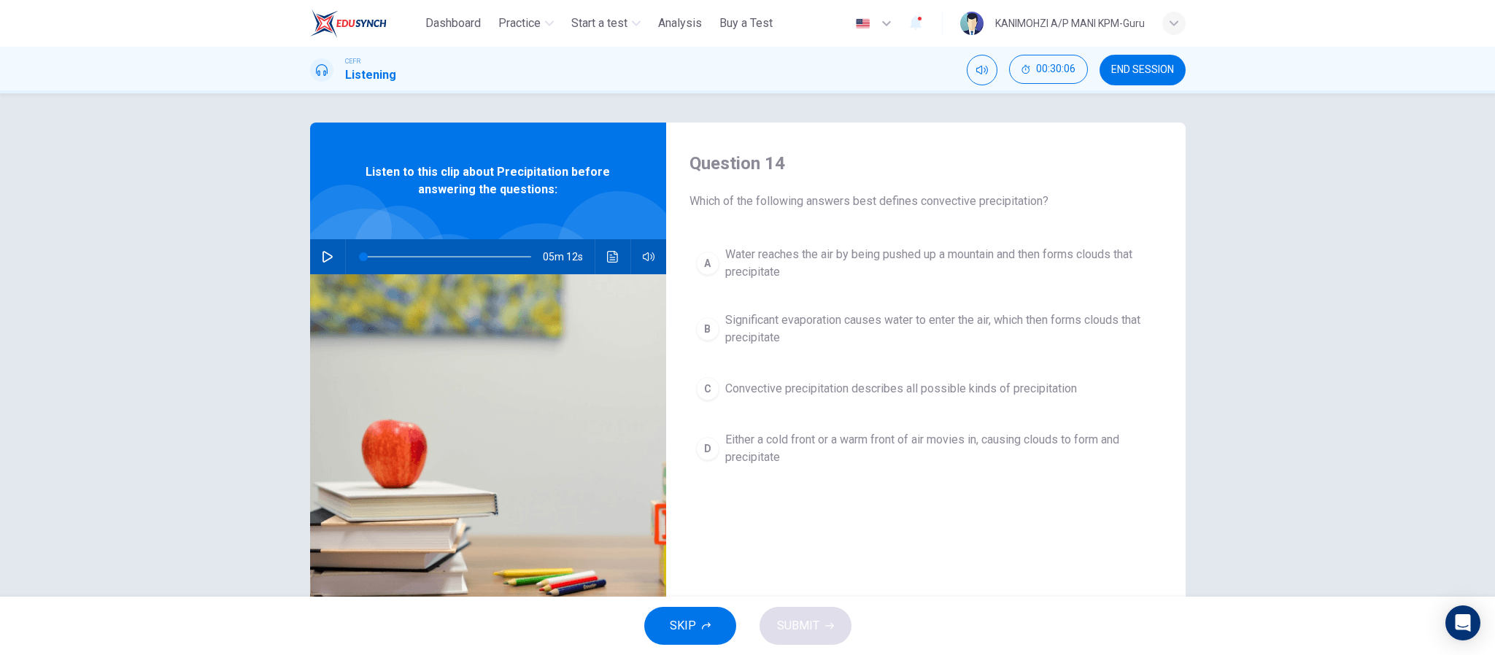
click at [323, 248] on button "button" at bounding box center [327, 256] width 23 height 35
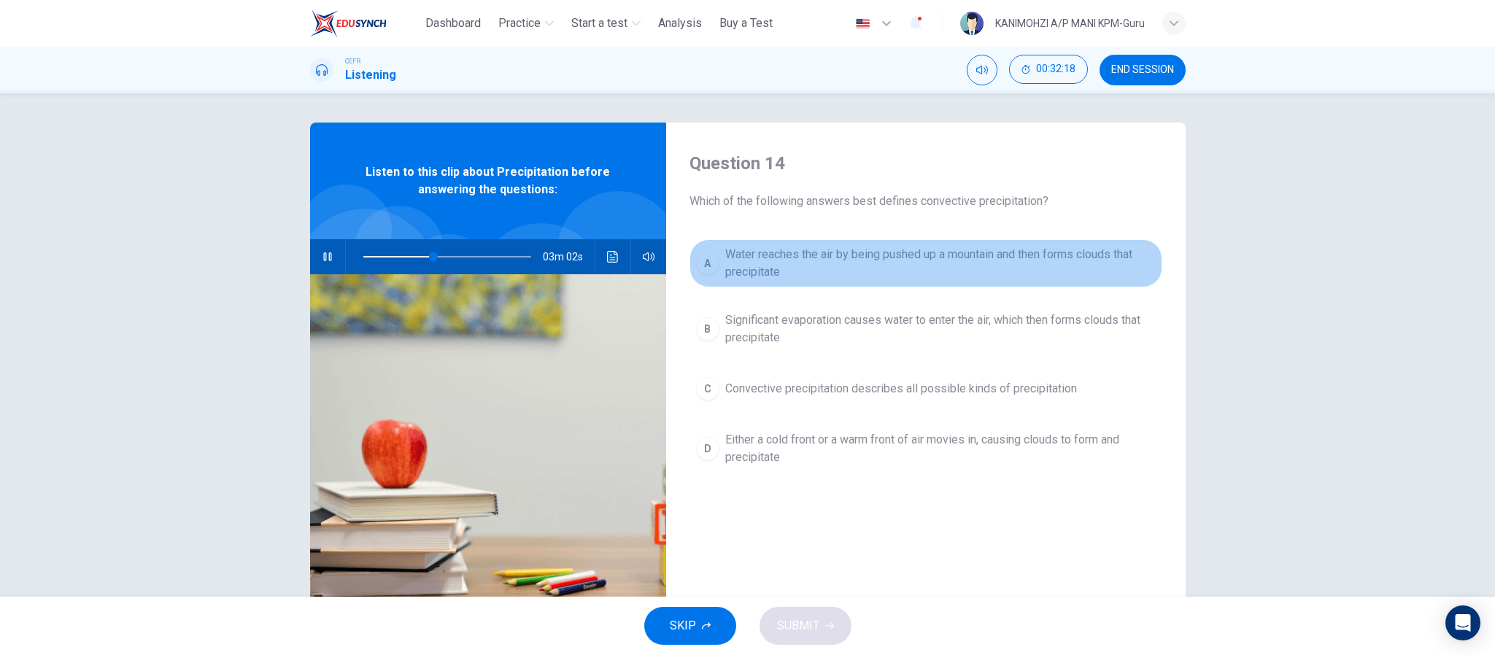
click at [872, 263] on span "Water reaches the air by being pushed up a mountain and then forms clouds that …" at bounding box center [940, 263] width 431 height 35
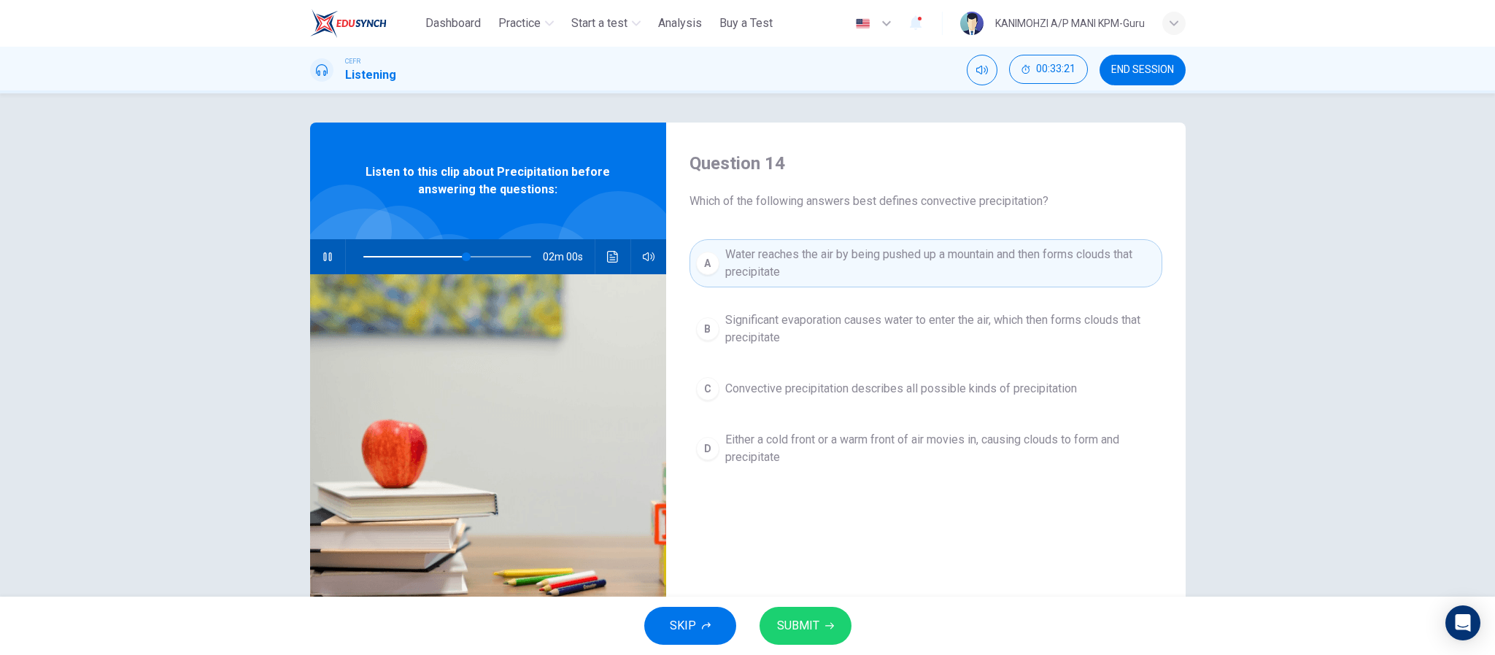
click at [900, 313] on span "Significant evaporation causes water to enter the air, which then forms clouds …" at bounding box center [940, 329] width 431 height 35
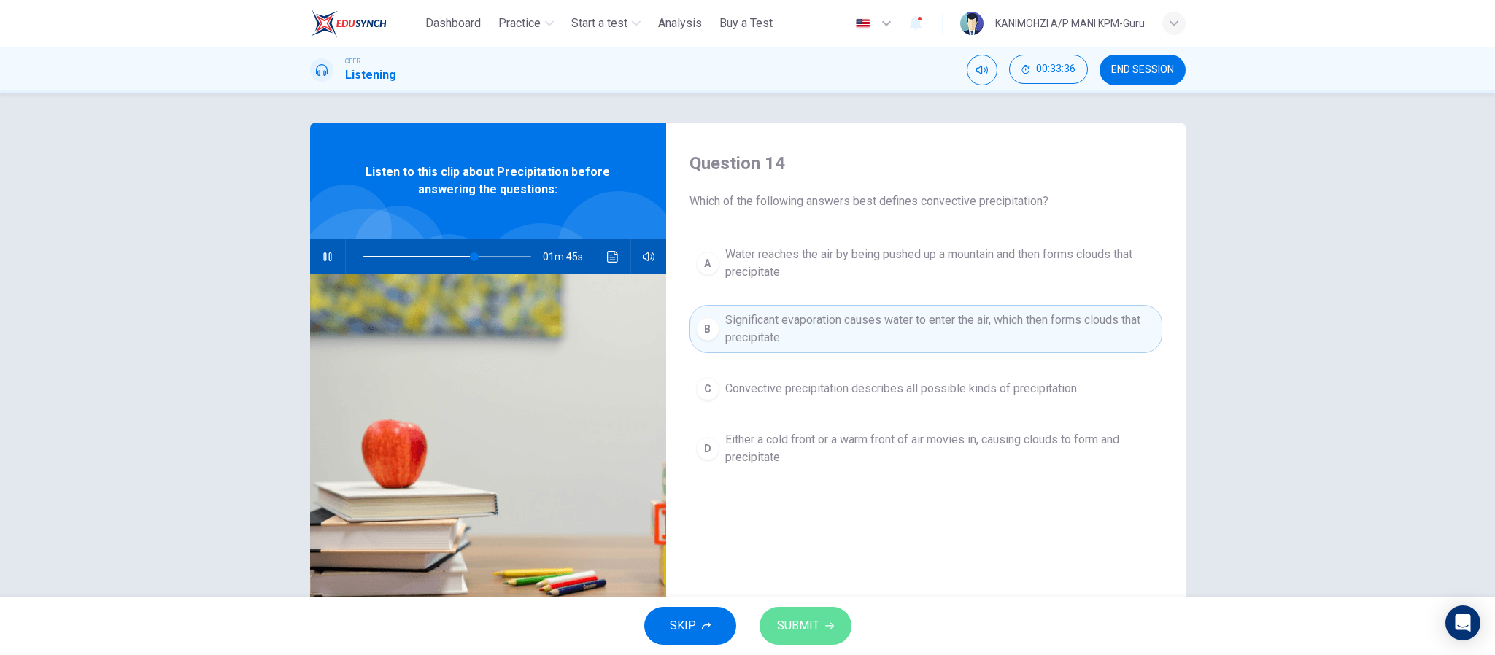
click at [817, 627] on span "SUBMIT" at bounding box center [798, 626] width 42 height 20
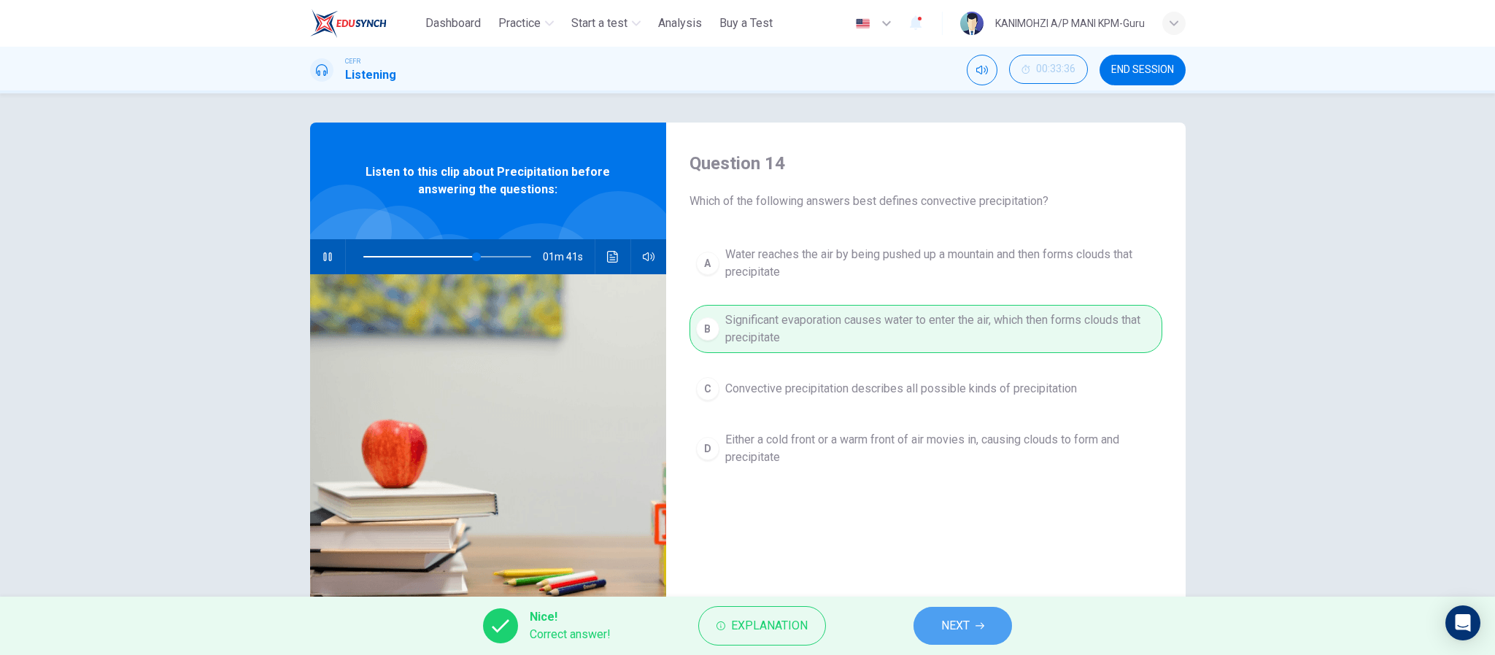
click at [927, 620] on button "NEXT" at bounding box center [963, 626] width 99 height 38
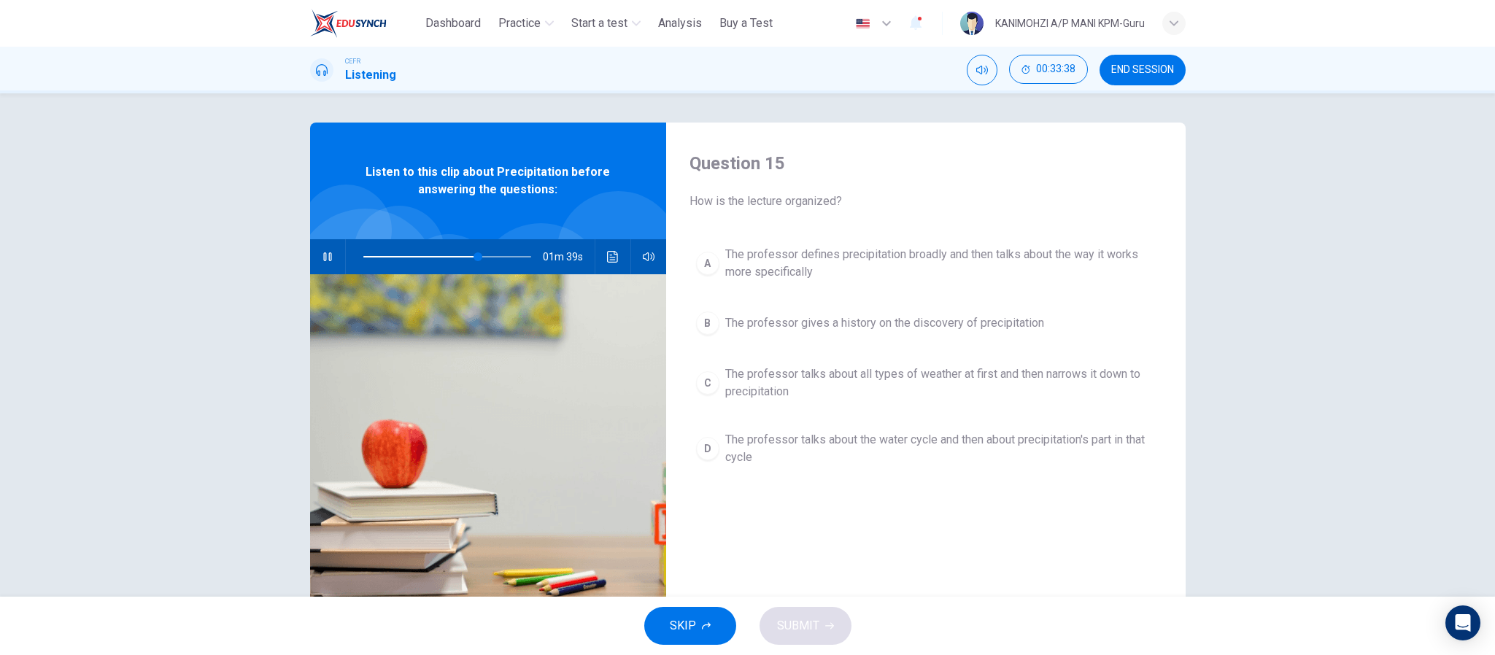
click at [328, 257] on button "button" at bounding box center [327, 256] width 23 height 35
type input "**"
